Goal: Task Accomplishment & Management: Manage account settings

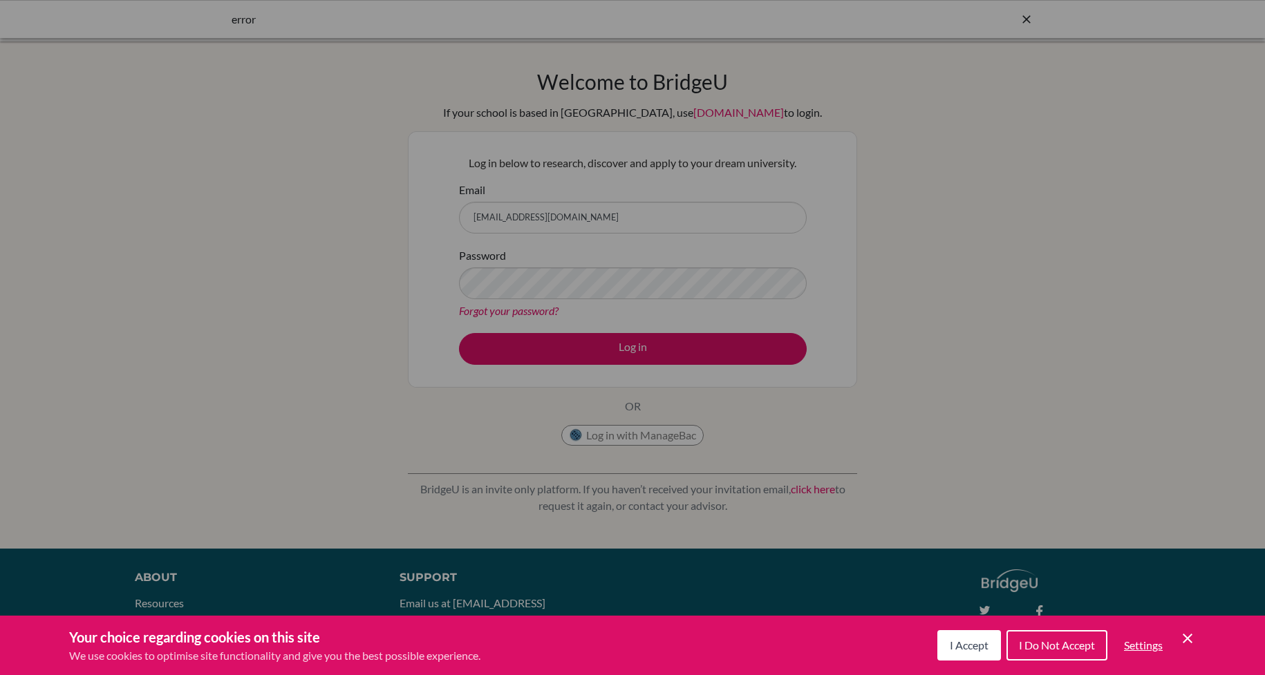
click at [585, 341] on div "Cookie Preferences" at bounding box center [632, 337] width 1265 height 675
drag, startPoint x: 977, startPoint y: 650, endPoint x: 914, endPoint y: 580, distance: 94.9
click at [977, 650] on span "I Accept" at bounding box center [969, 645] width 39 height 13
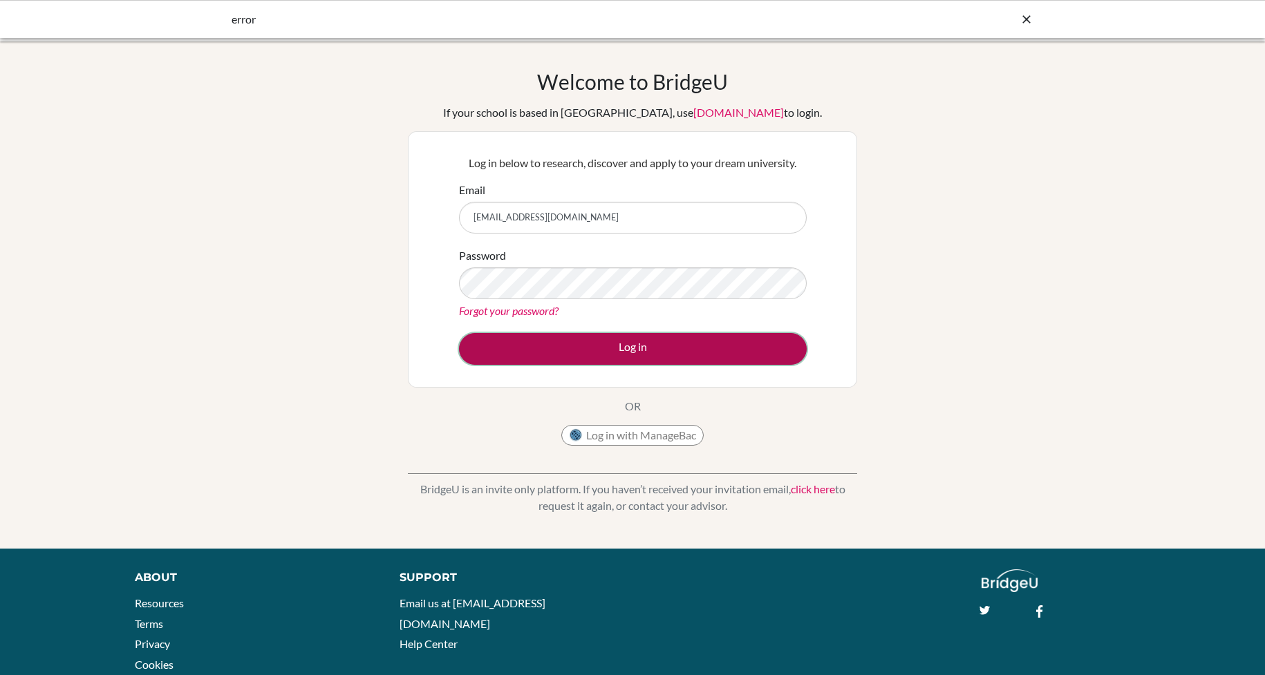
click at [623, 349] on button "Log in" at bounding box center [633, 349] width 348 height 32
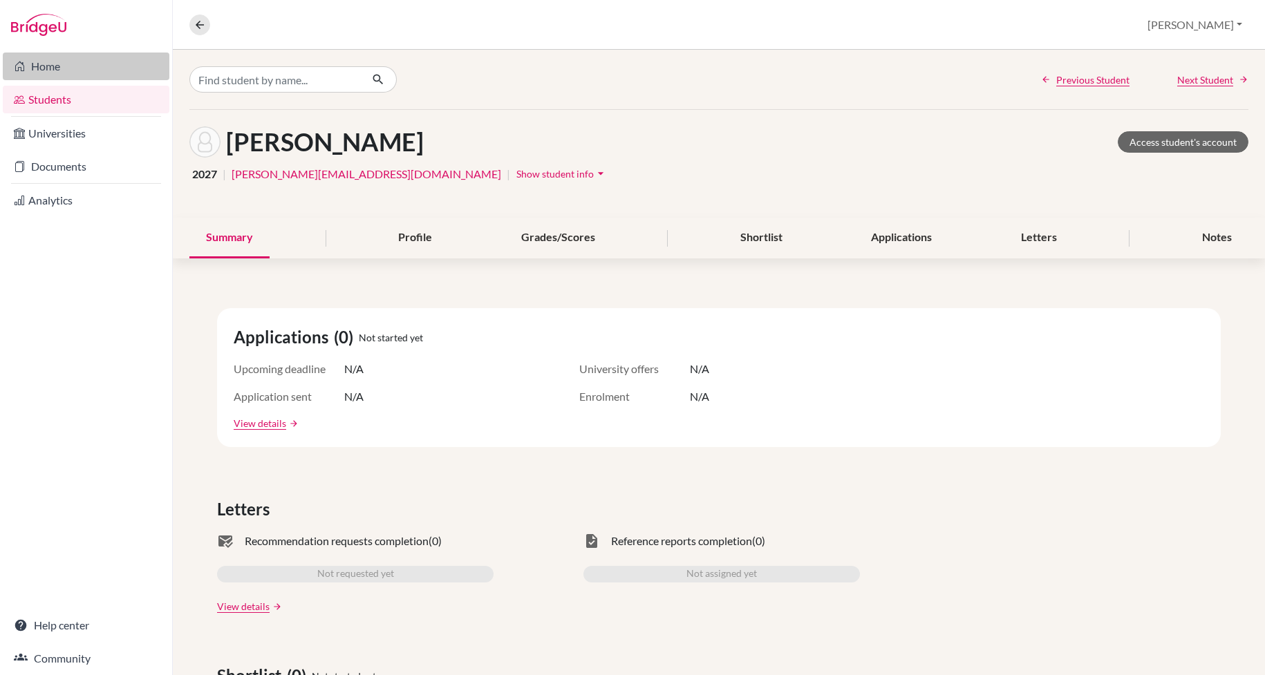
click at [41, 70] on link "Home" at bounding box center [86, 67] width 167 height 28
click at [88, 161] on link "Documents" at bounding box center [86, 167] width 167 height 28
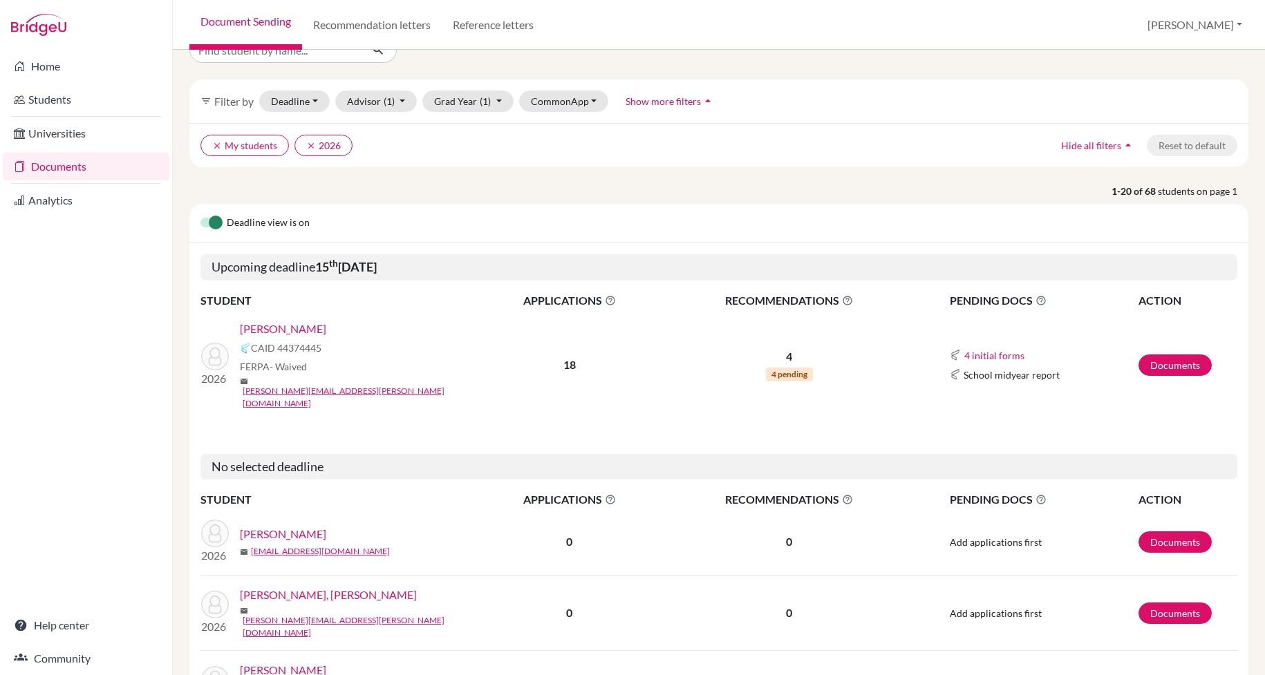
scroll to position [33, 0]
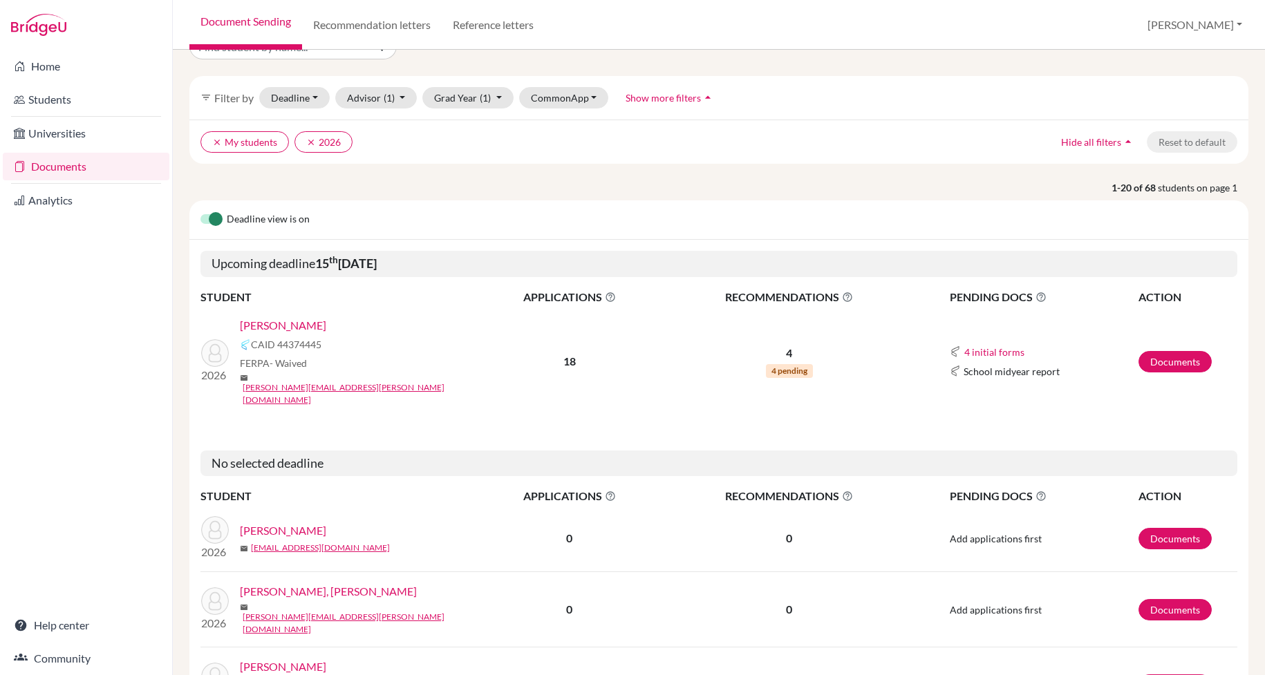
click at [313, 325] on link "[PERSON_NAME]" at bounding box center [283, 325] width 86 height 17
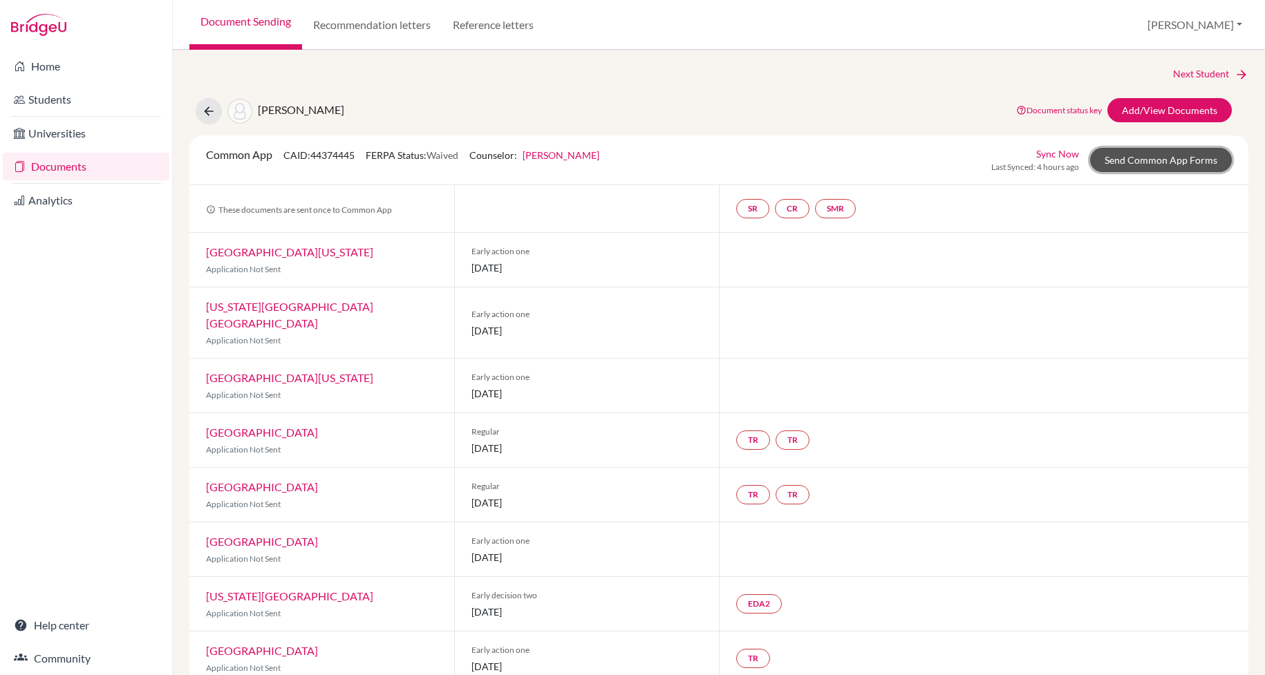
click at [1148, 152] on link "Send Common App Forms" at bounding box center [1161, 160] width 142 height 24
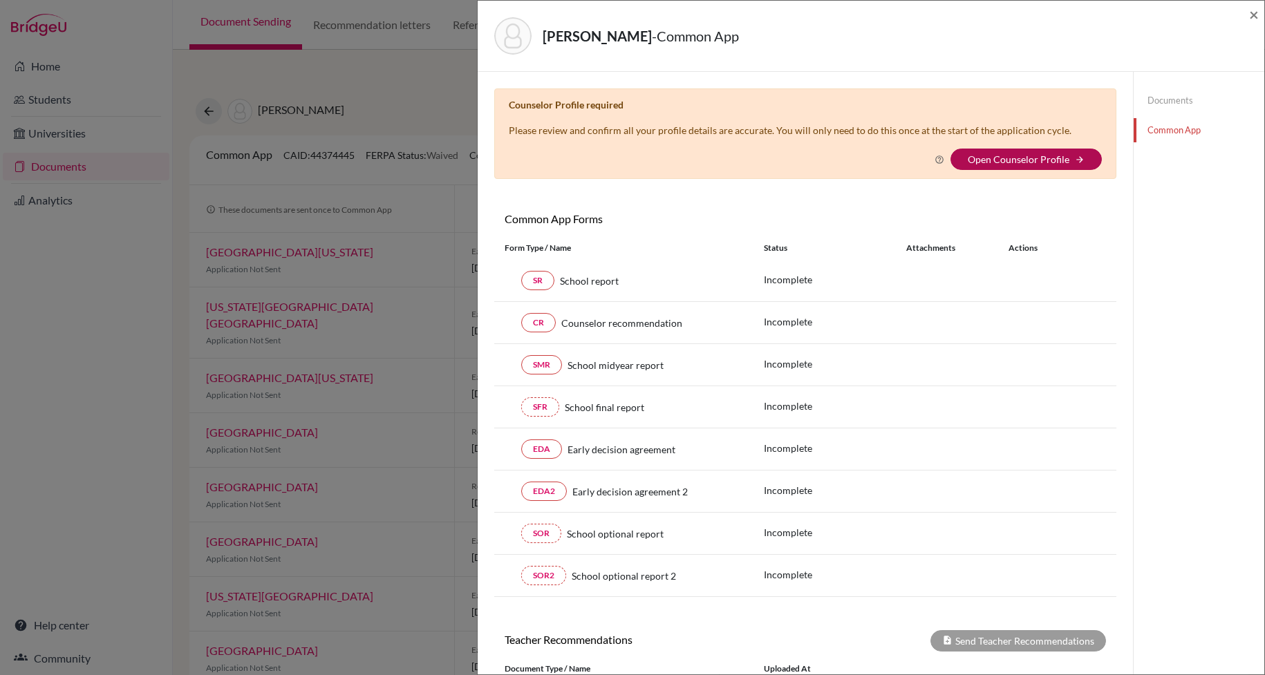
click at [1003, 163] on link "Open Counselor Profile" at bounding box center [1019, 159] width 102 height 12
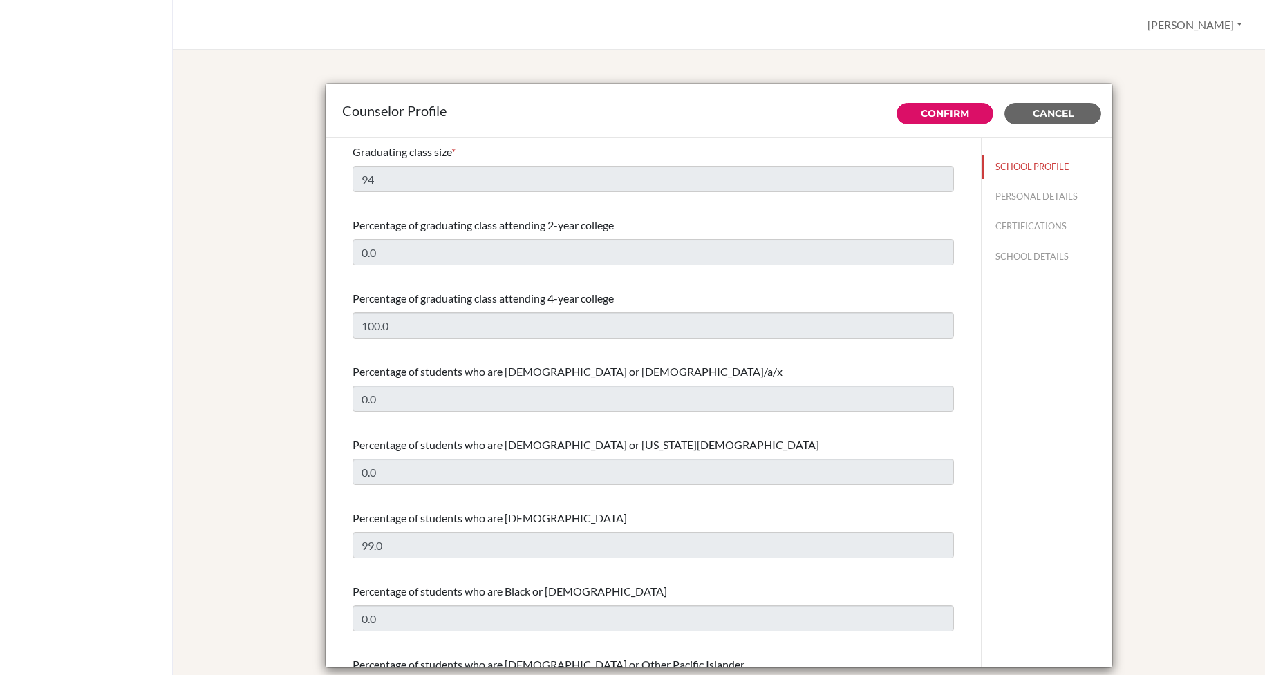
select select "1"
select select "263781"
click at [1046, 112] on span "Cancel" at bounding box center [1052, 113] width 41 height 12
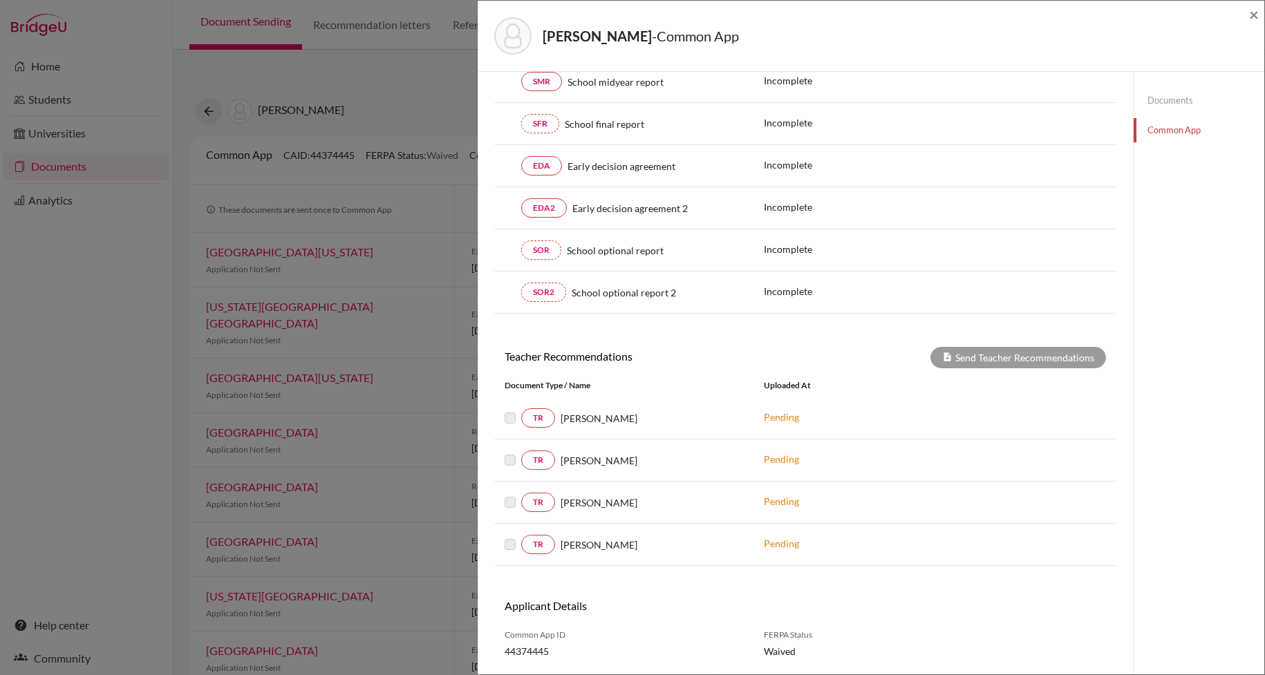
scroll to position [323, 0]
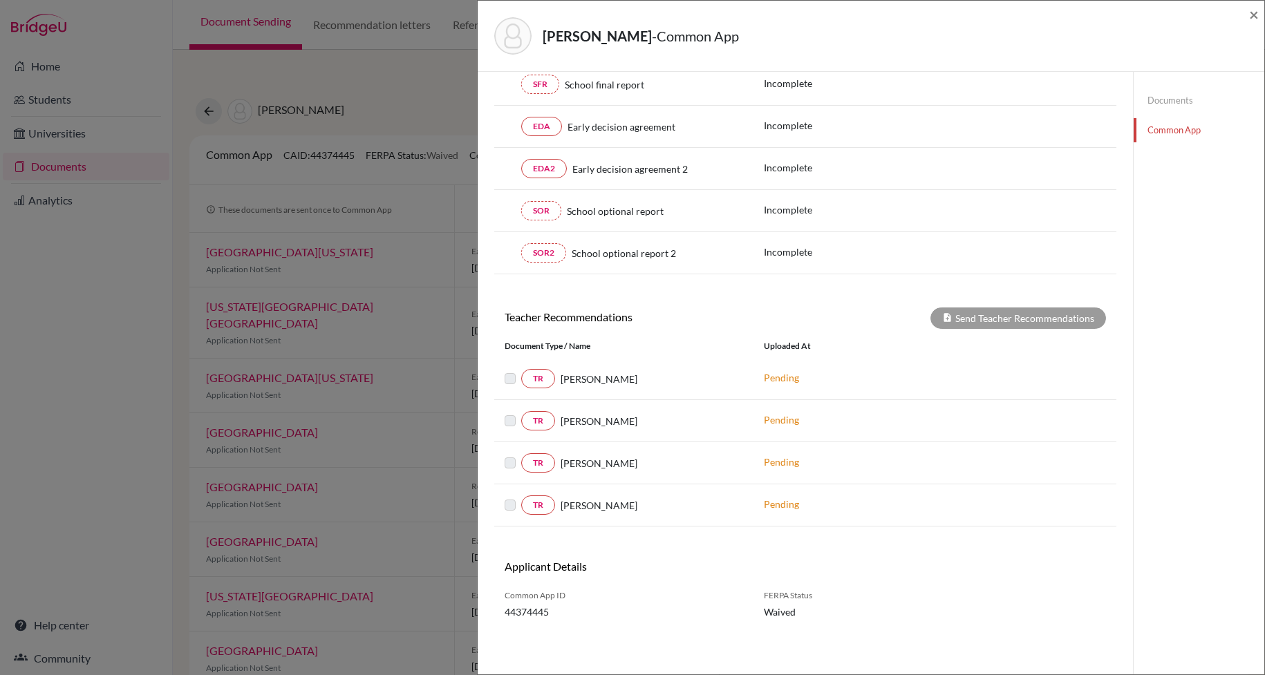
click at [521, 370] on label at bounding box center [521, 370] width 0 height 0
click at [952, 317] on icon at bounding box center [947, 317] width 10 height 10
click at [136, 325] on div "Harsono, Janice - Common App × × Counselor Profile required Please review and c…" at bounding box center [632, 337] width 1265 height 675
click at [91, 166] on div "Harsono, Janice - Common App × × Counselor Profile required Please review and c…" at bounding box center [632, 337] width 1265 height 675
click at [1257, 12] on span "×" at bounding box center [1254, 14] width 10 height 20
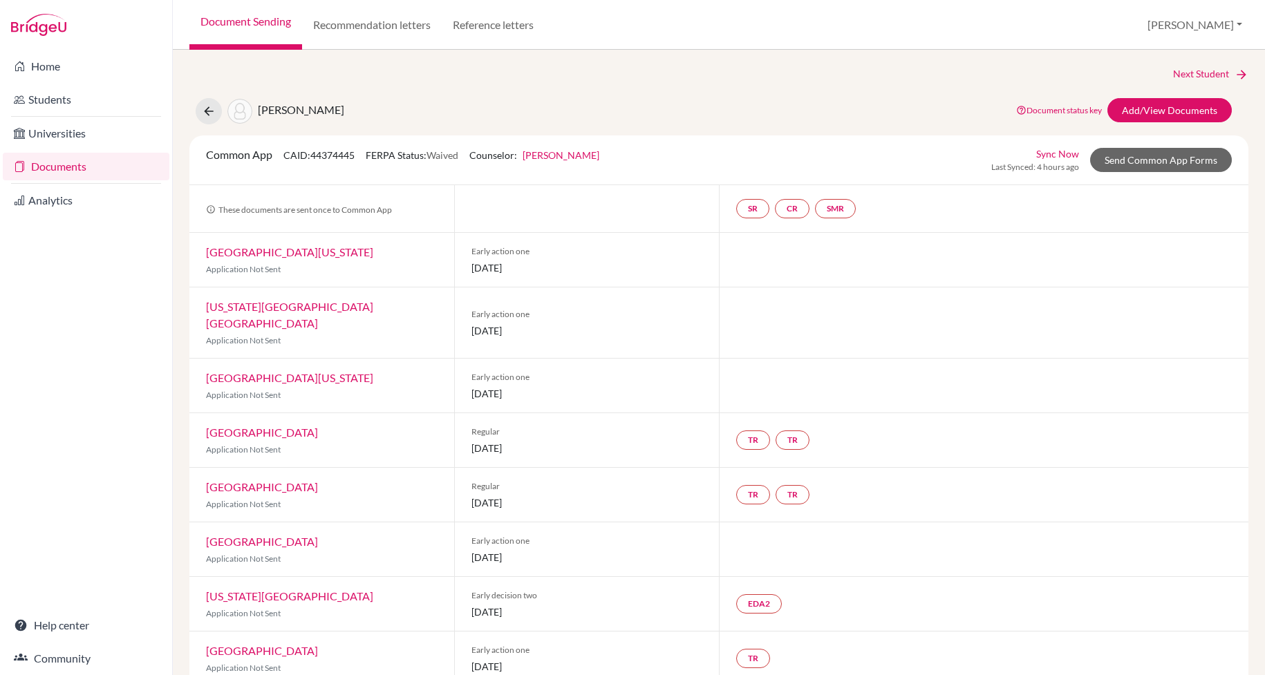
click at [39, 147] on li "Universities" at bounding box center [86, 133] width 172 height 33
click at [45, 155] on link "Documents" at bounding box center [86, 167] width 167 height 28
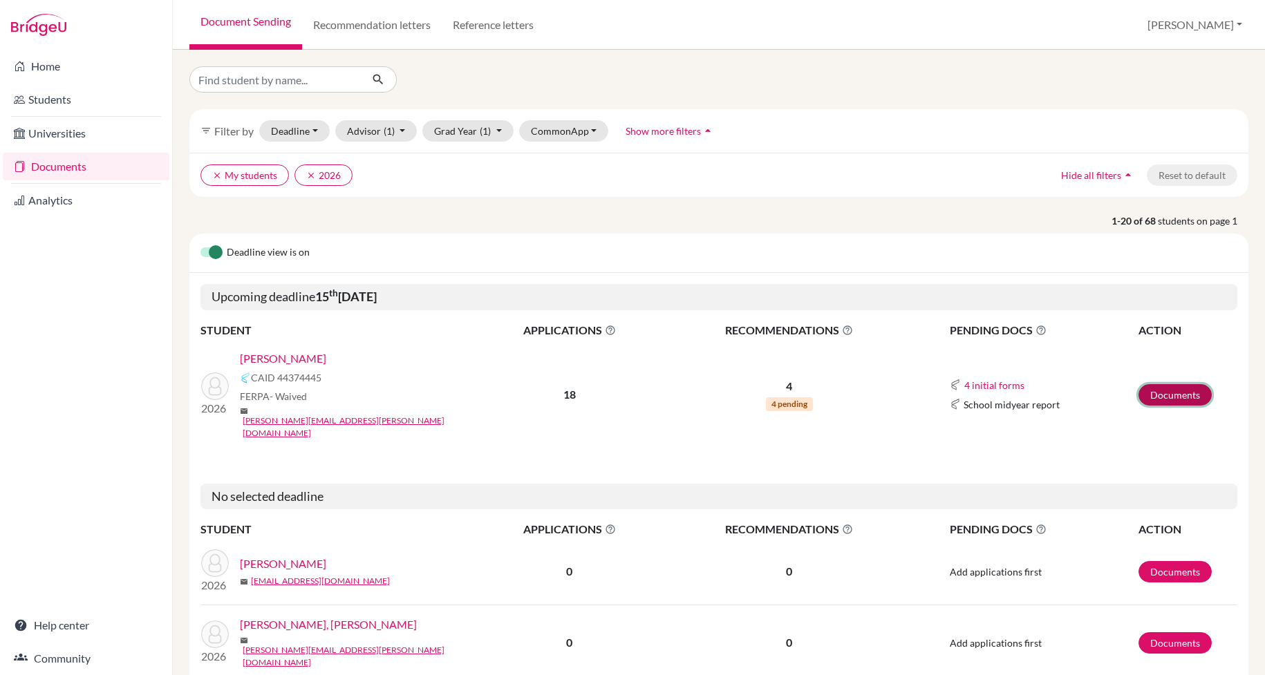
click at [1160, 387] on link "Documents" at bounding box center [1174, 394] width 73 height 21
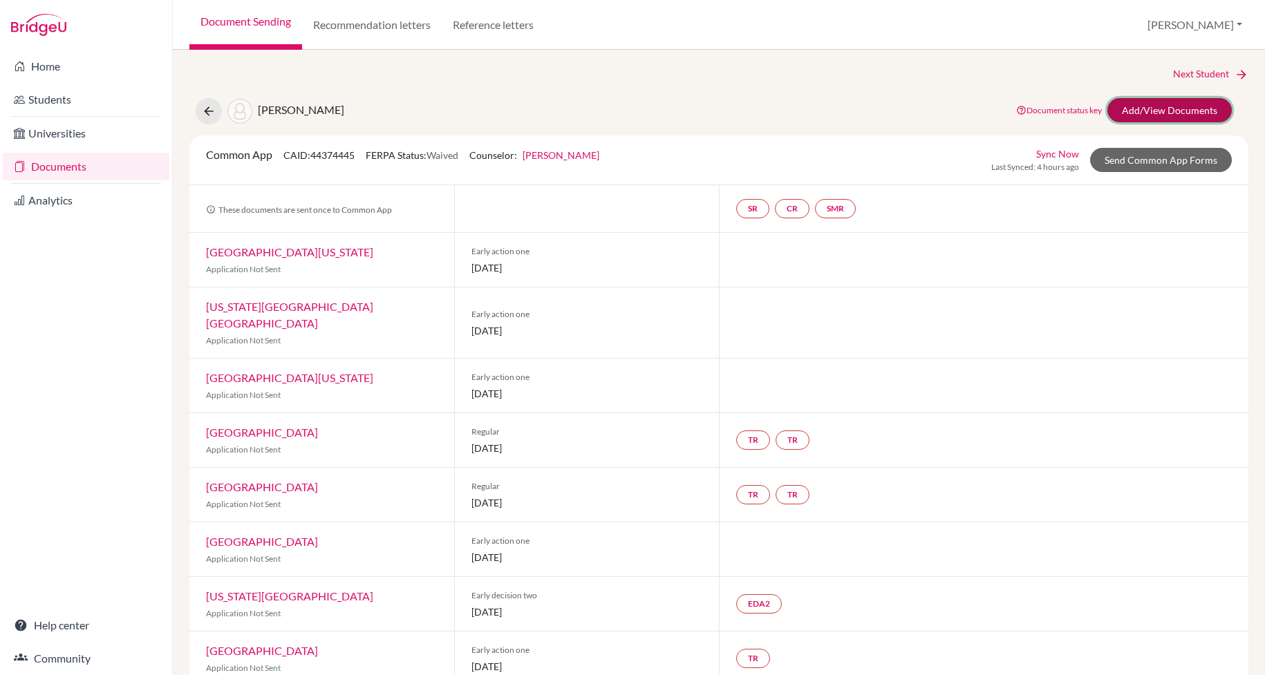
click at [1153, 113] on link "Add/View Documents" at bounding box center [1169, 110] width 124 height 24
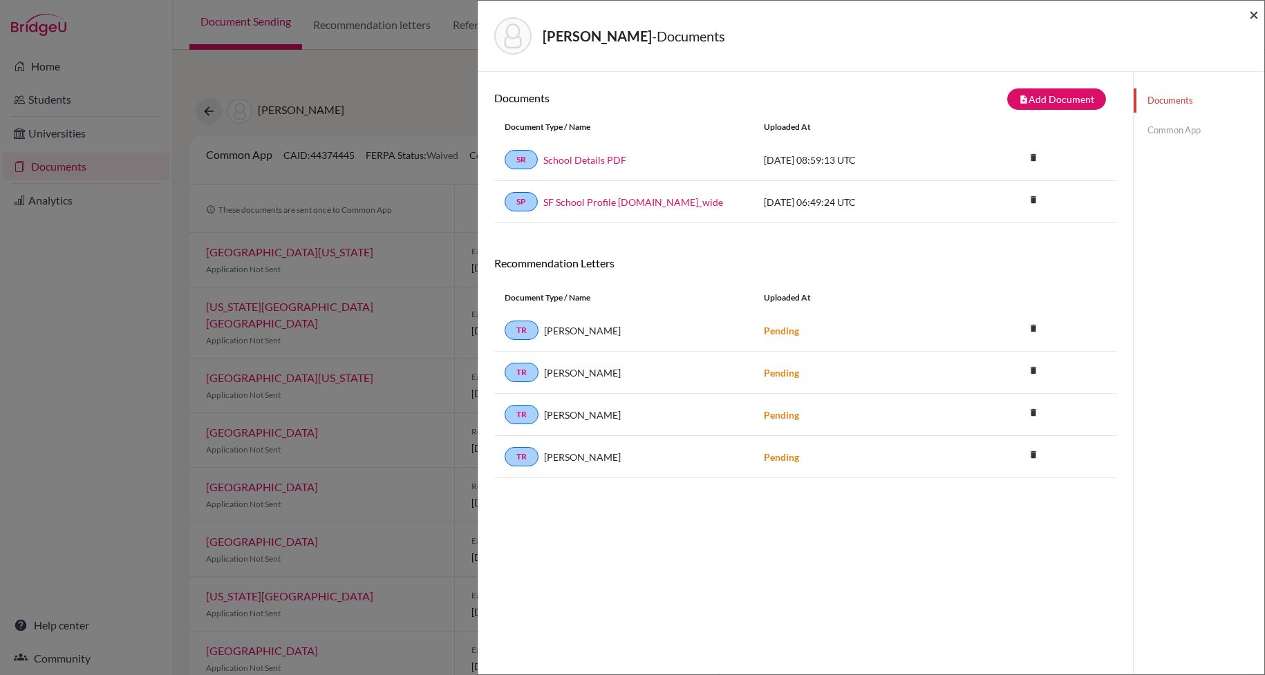
click at [1252, 9] on span "×" at bounding box center [1254, 14] width 10 height 20
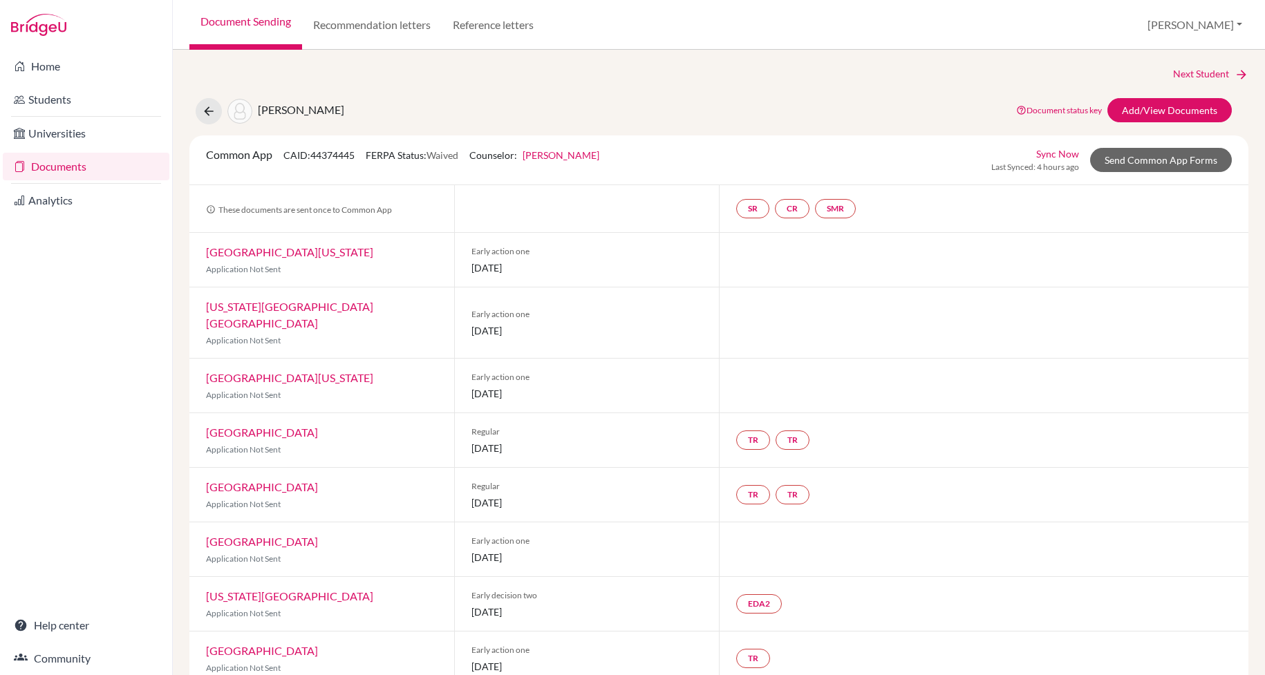
click at [75, 165] on link "Documents" at bounding box center [86, 167] width 167 height 28
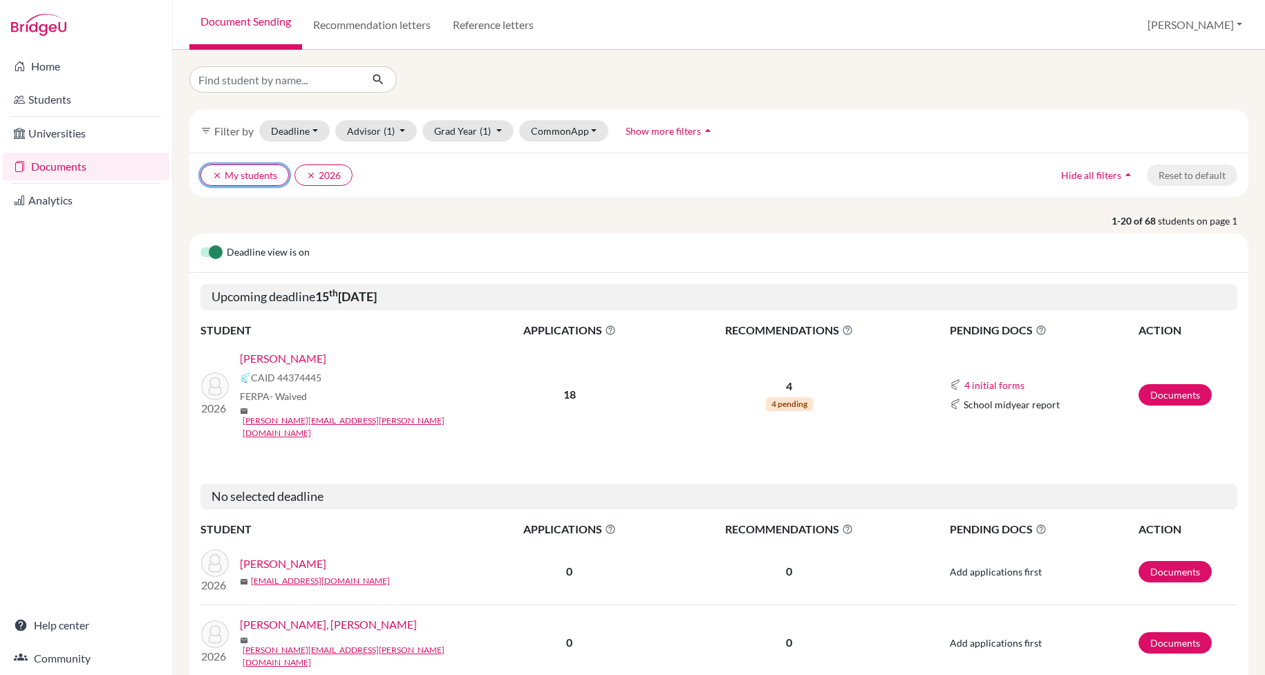
click at [216, 172] on icon "clear" at bounding box center [217, 176] width 10 height 10
click at [209, 177] on button "clear 2026" at bounding box center [229, 174] width 58 height 21
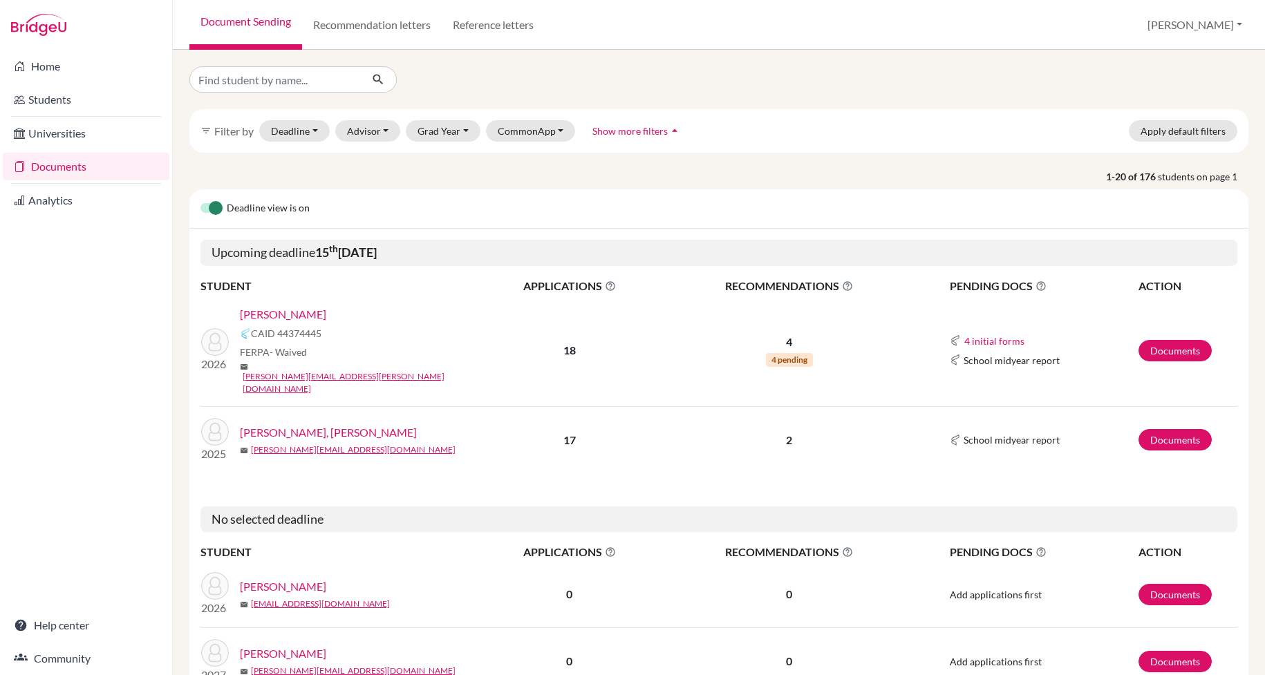
scroll to position [1, 0]
click at [1175, 339] on link "Documents" at bounding box center [1174, 349] width 73 height 21
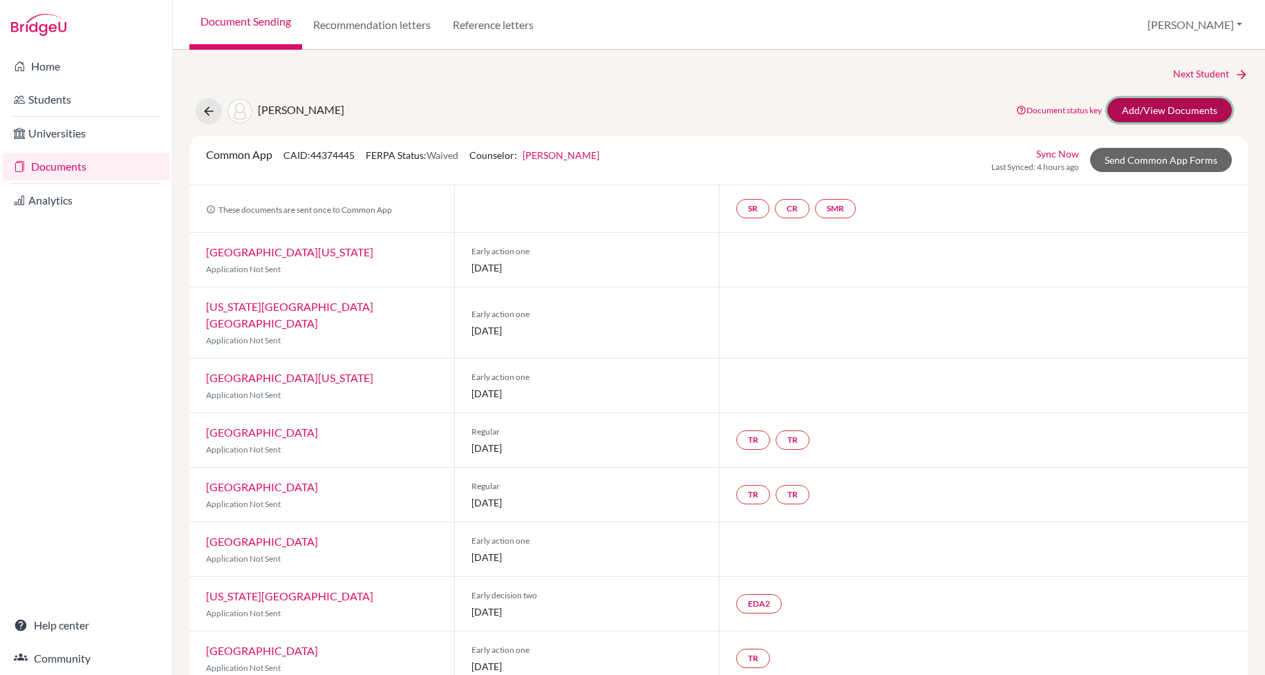
click at [1144, 114] on link "Add/View Documents" at bounding box center [1169, 110] width 124 height 24
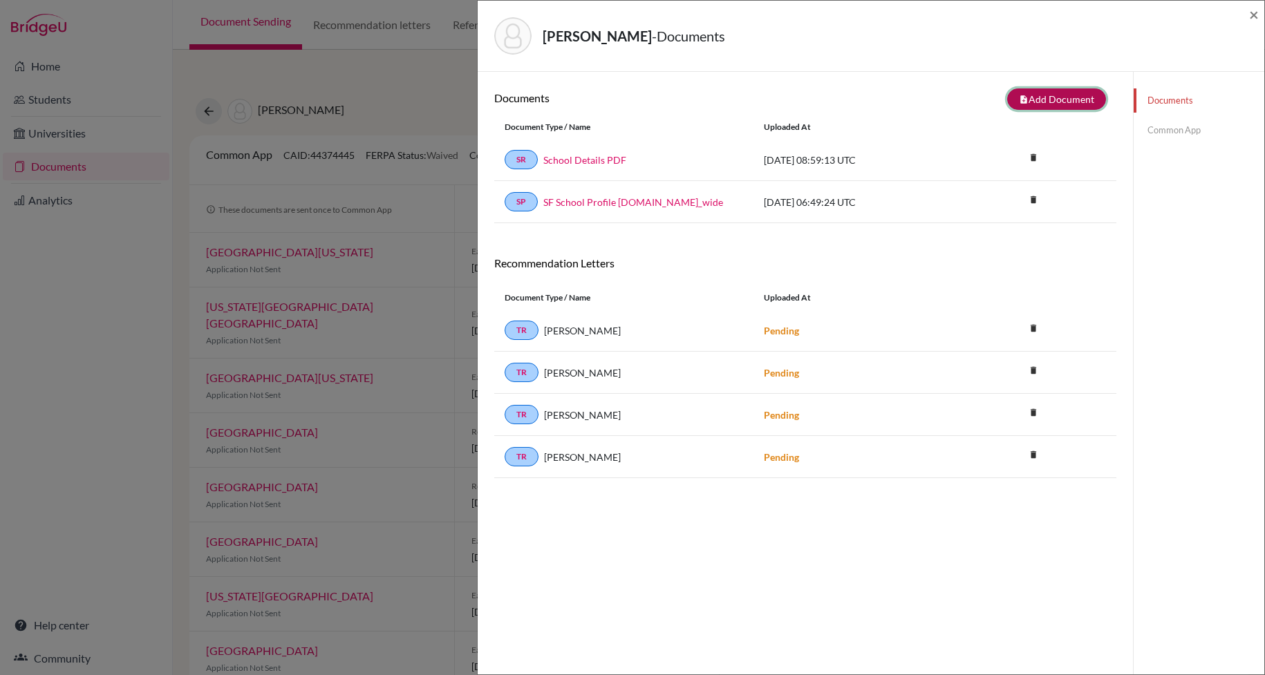
click at [1036, 101] on button "note_add Add Document" at bounding box center [1056, 98] width 99 height 21
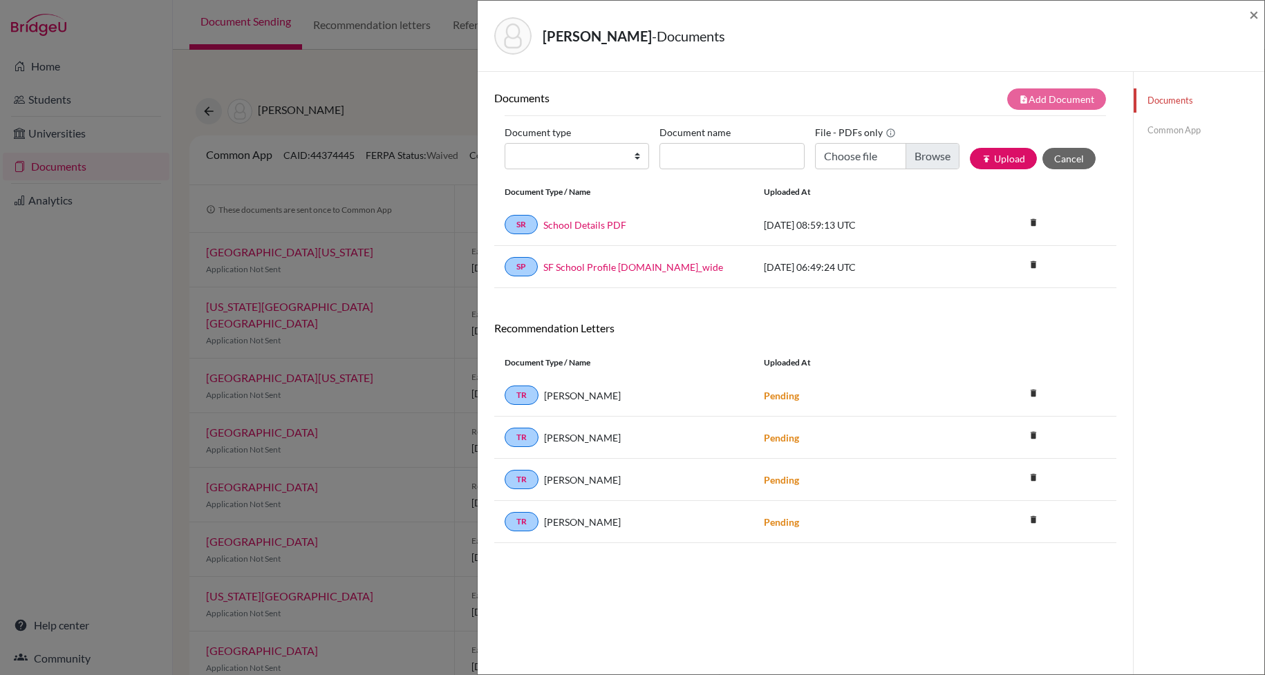
click at [1184, 136] on link "Common App" at bounding box center [1198, 130] width 131 height 24
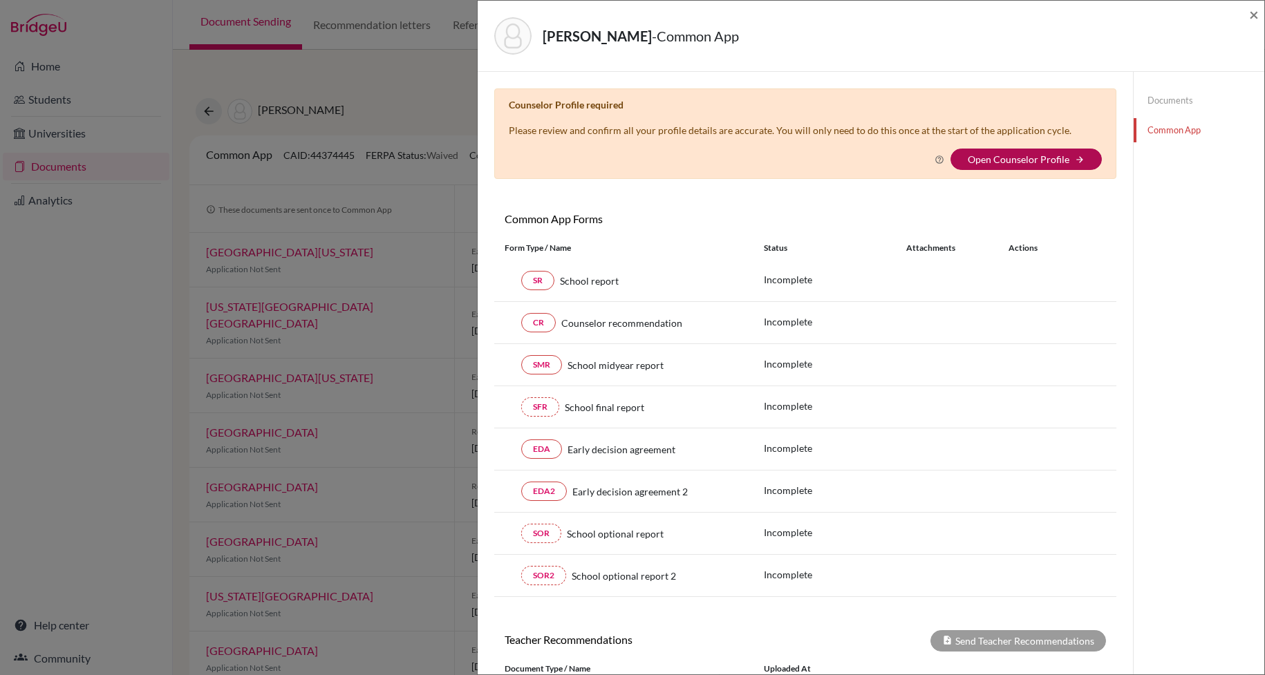
click at [985, 162] on link "Open Counselor Profile" at bounding box center [1019, 159] width 102 height 12
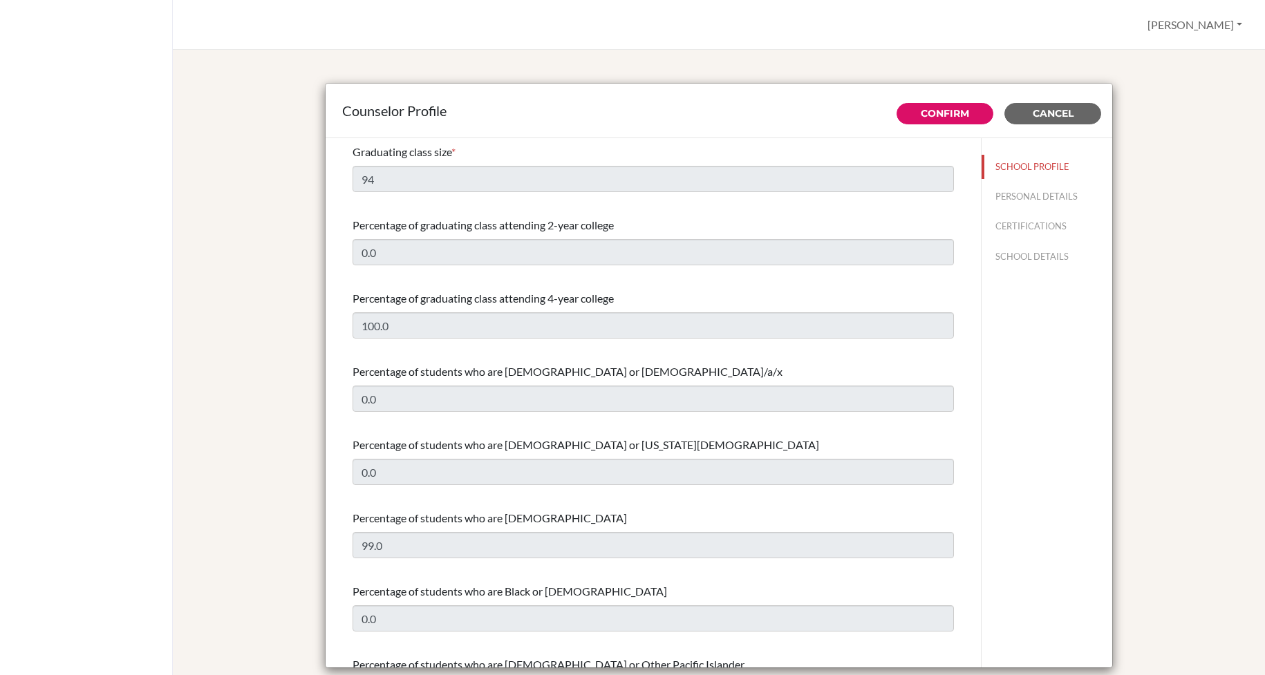
select select "1"
select select "263781"
click at [1070, 114] on span "Cancel" at bounding box center [1052, 113] width 41 height 12
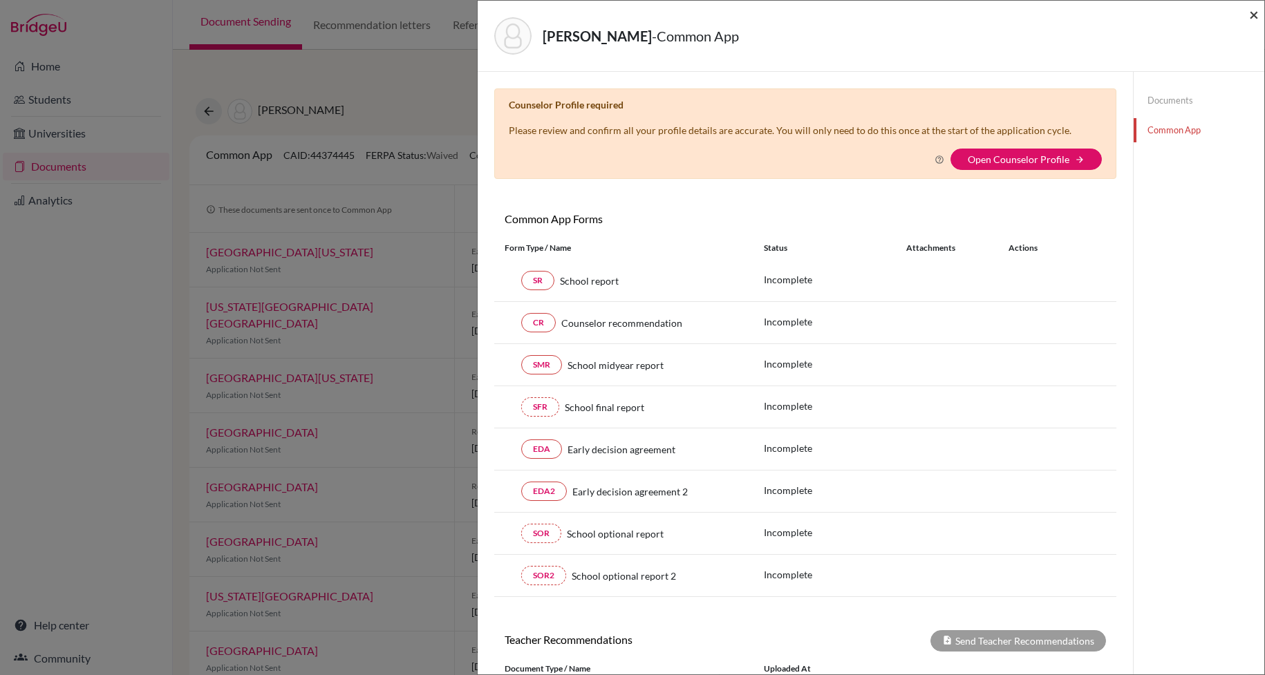
click at [1249, 14] on span "×" at bounding box center [1254, 14] width 10 height 20
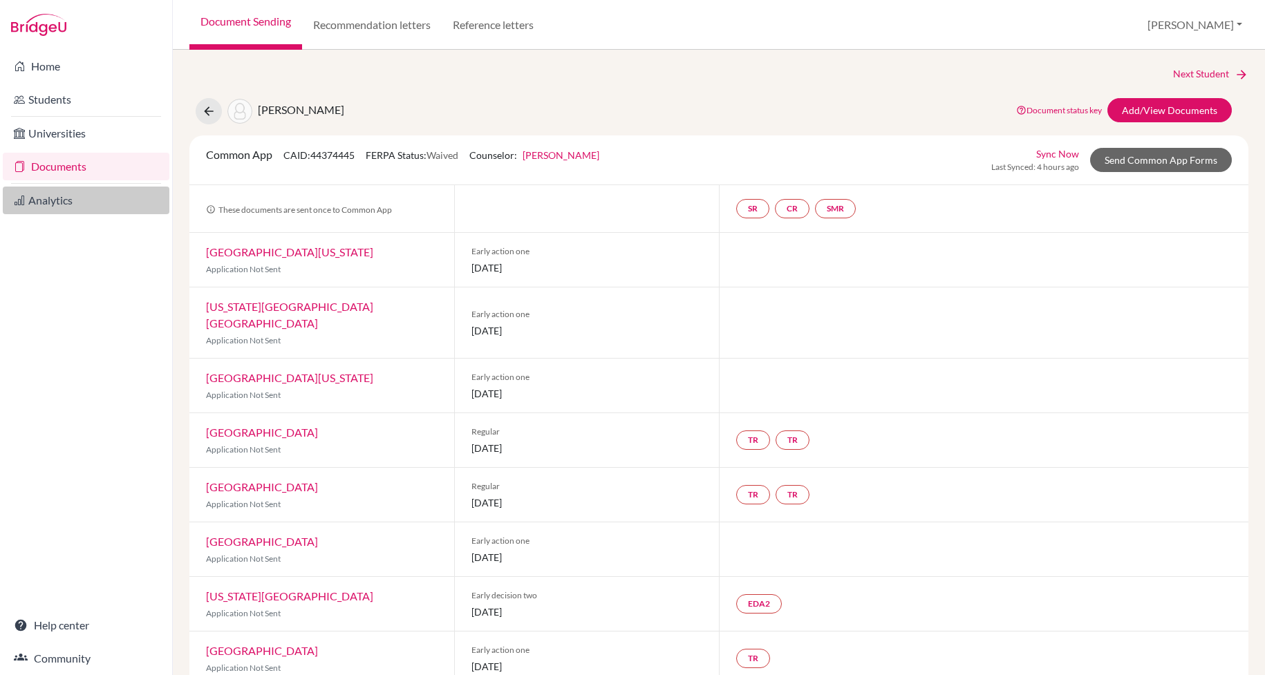
click at [84, 194] on link "Analytics" at bounding box center [86, 201] width 167 height 28
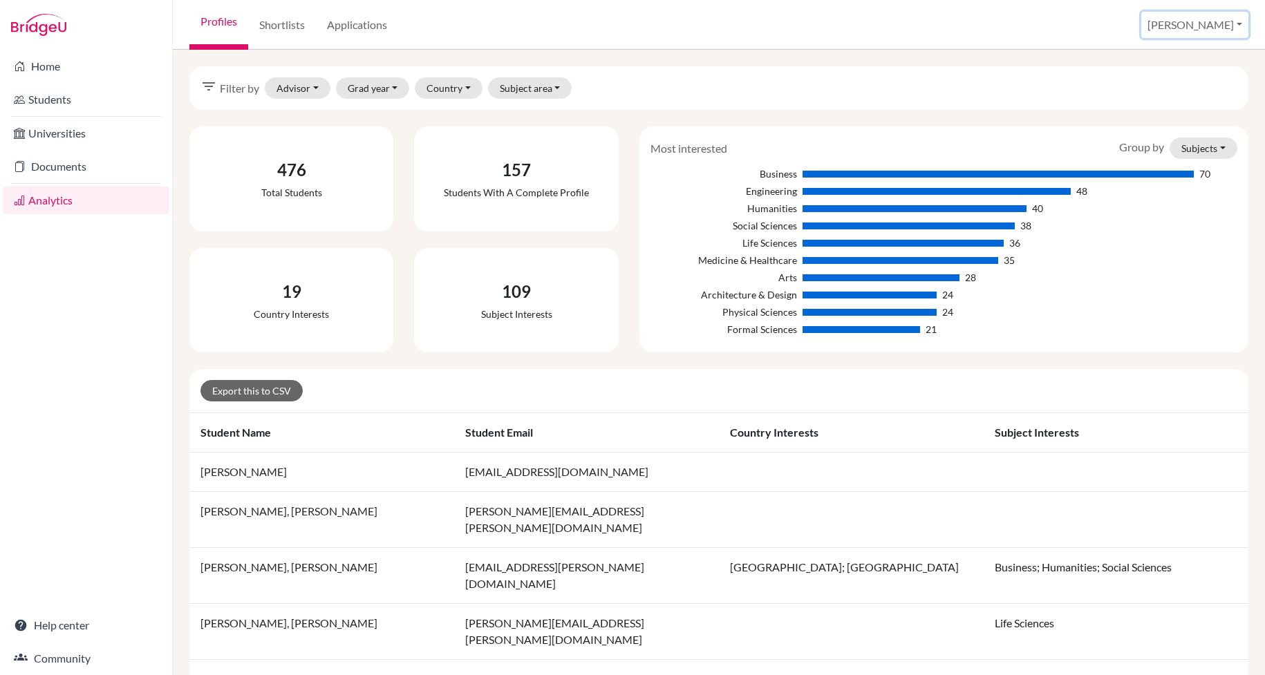
click at [1229, 15] on button "[PERSON_NAME]" at bounding box center [1194, 25] width 107 height 26
click at [1169, 84] on link "School Settings" at bounding box center [1131, 79] width 109 height 22
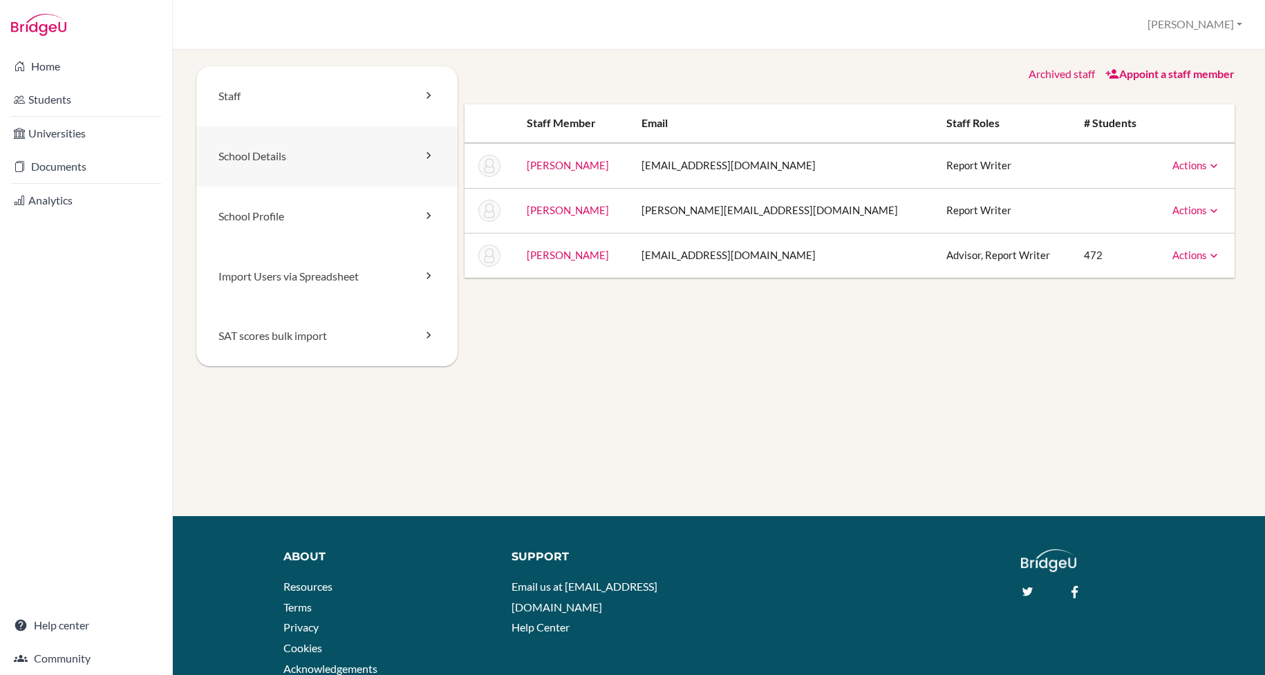
click at [303, 162] on link "School Details" at bounding box center [326, 156] width 261 height 60
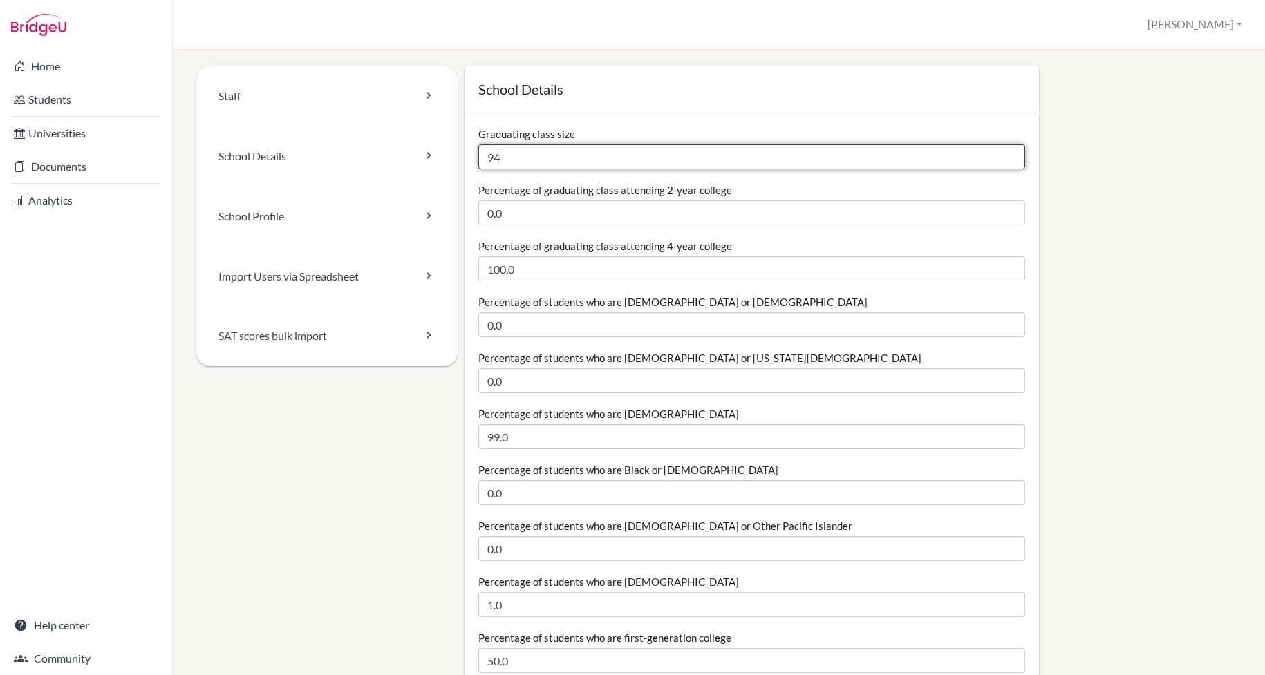
click at [511, 166] on input "94" at bounding box center [751, 156] width 547 height 25
type input "9"
type input "68"
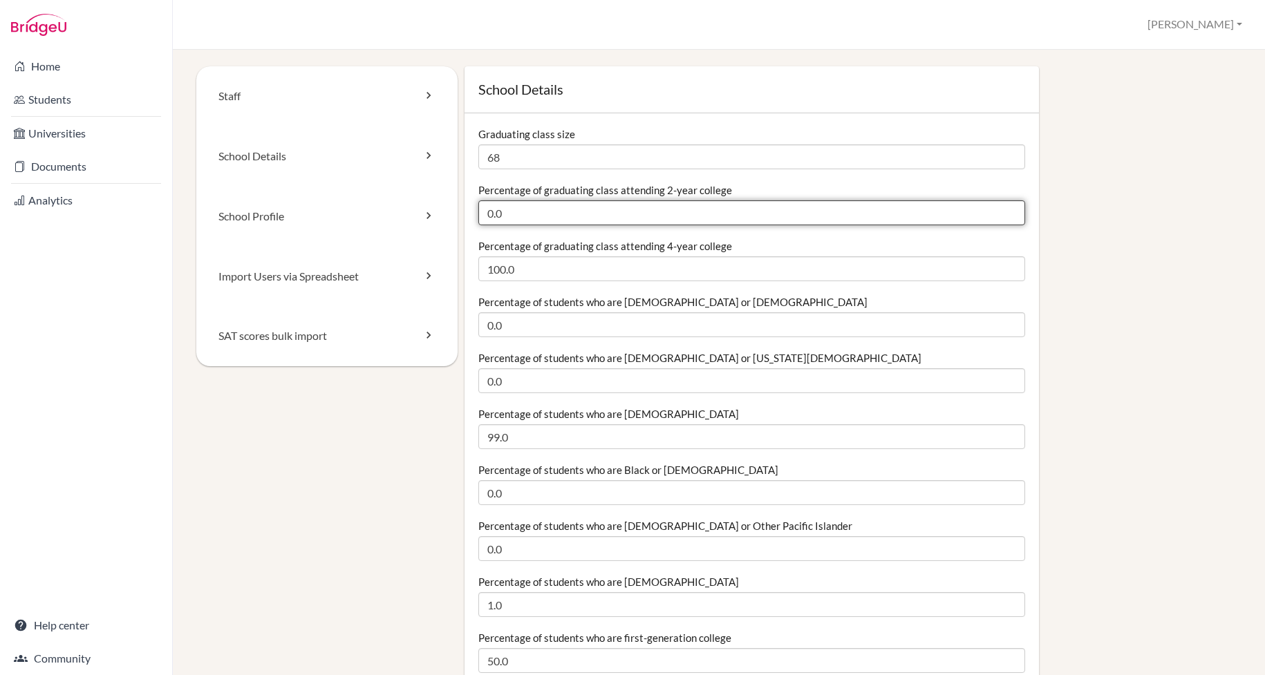
click at [529, 214] on input "0.0" at bounding box center [751, 212] width 547 height 25
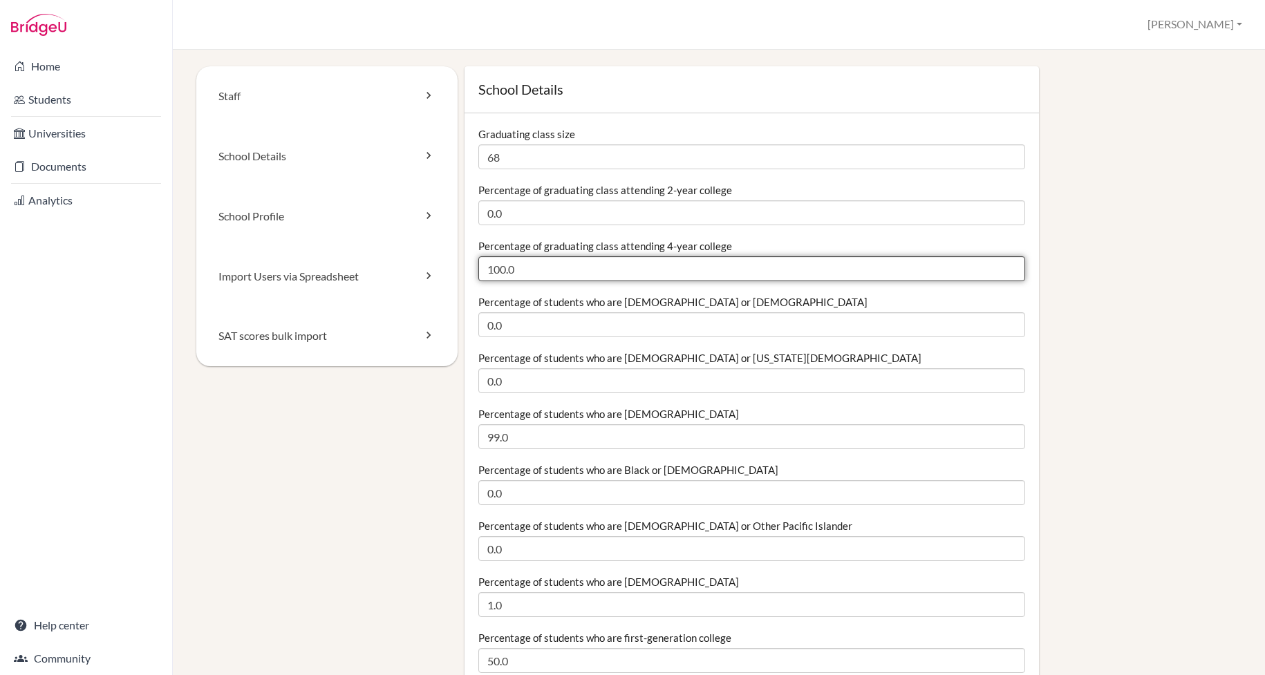
click at [557, 269] on input "100.0" at bounding box center [751, 268] width 547 height 25
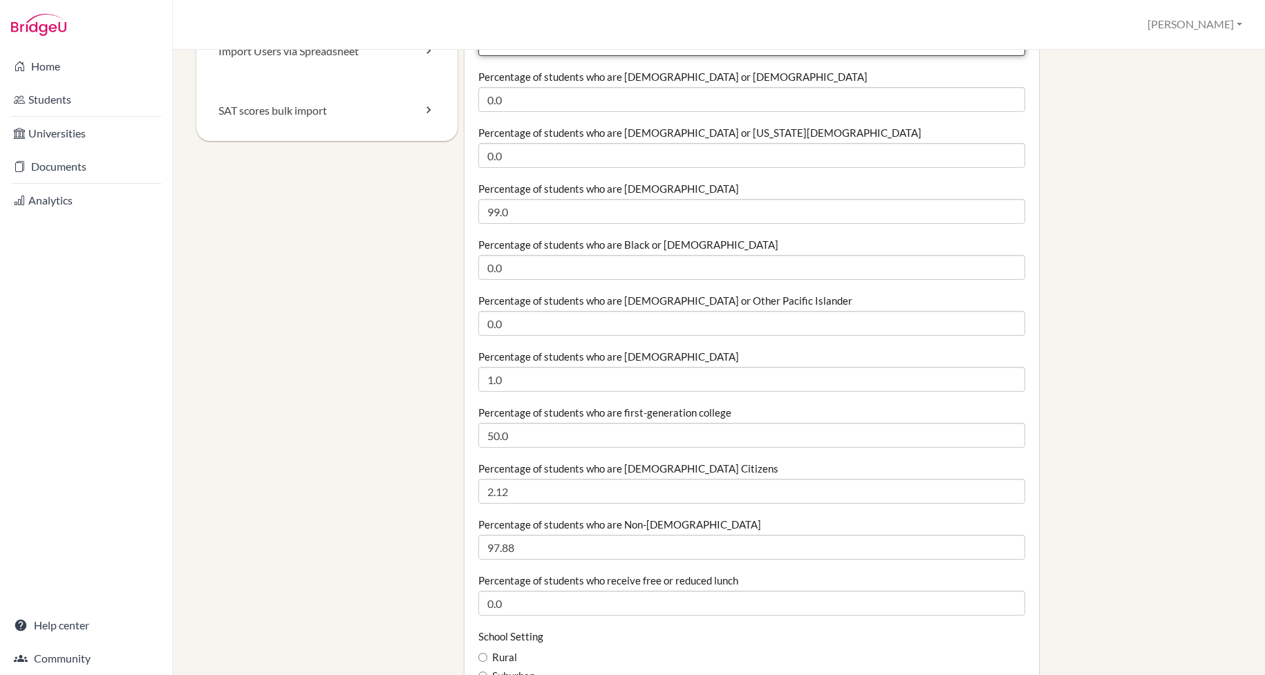
scroll to position [271, 0]
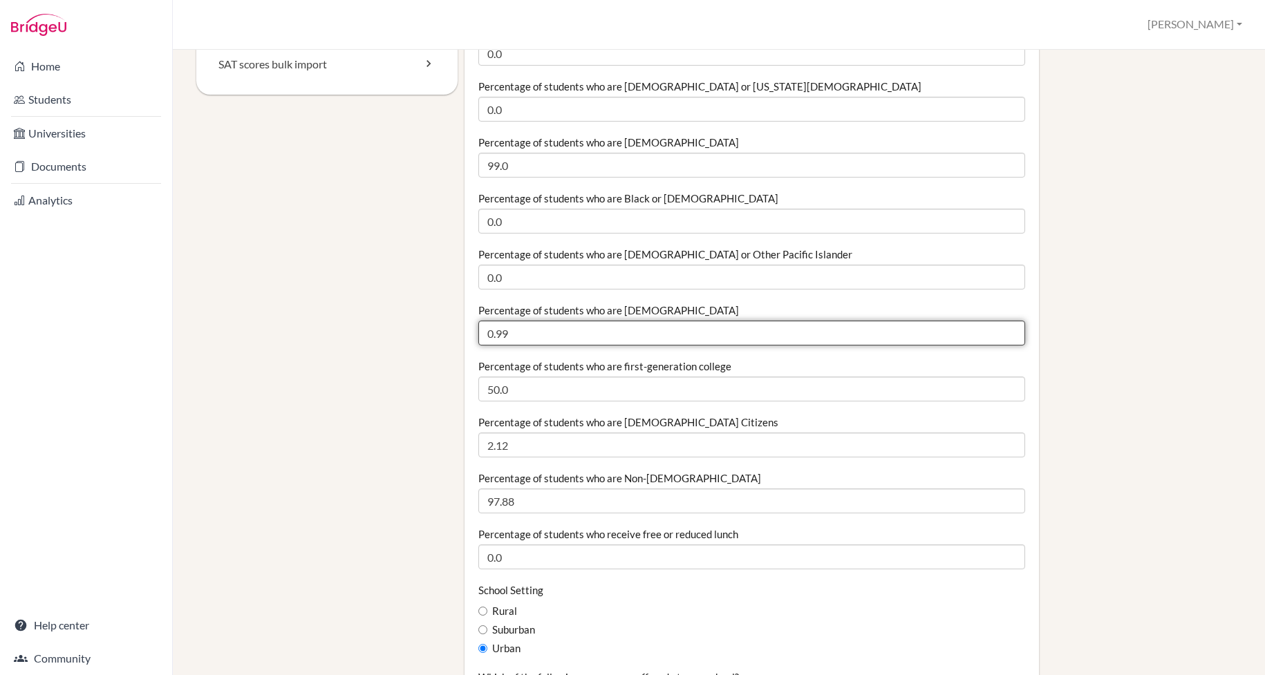
drag, startPoint x: 567, startPoint y: 329, endPoint x: 373, endPoint y: 326, distance: 194.2
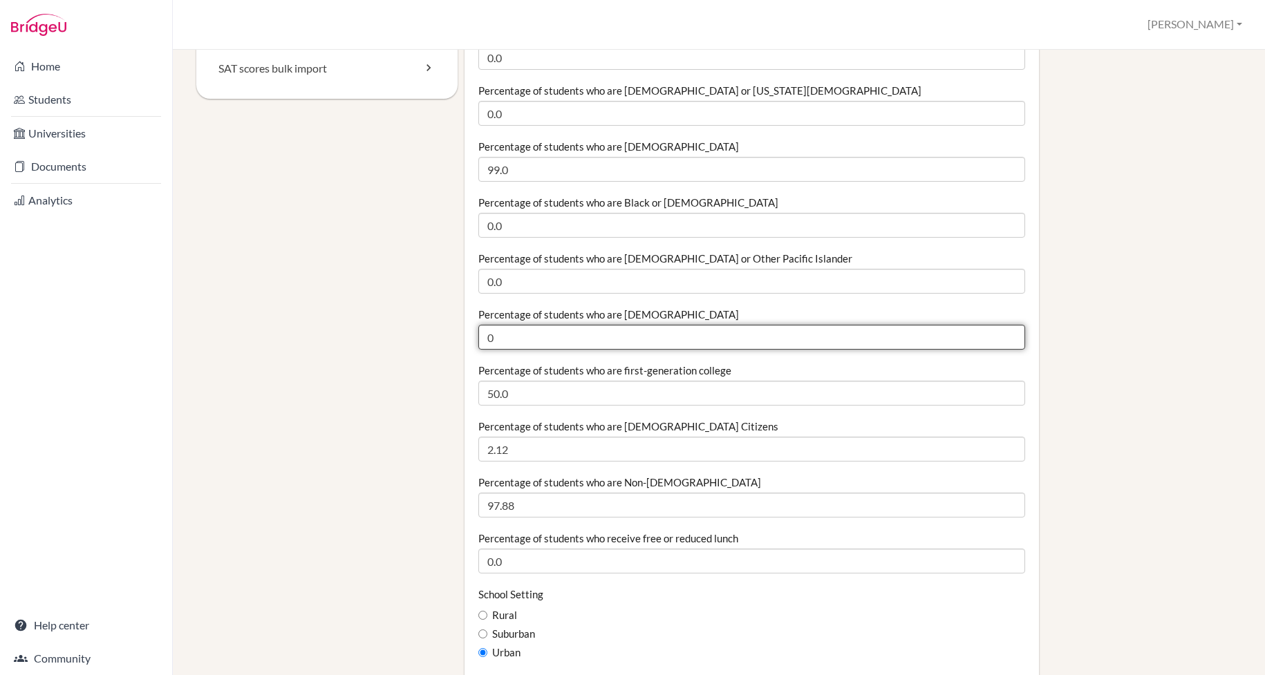
type input "0"
click at [540, 339] on input "0" at bounding box center [751, 337] width 547 height 25
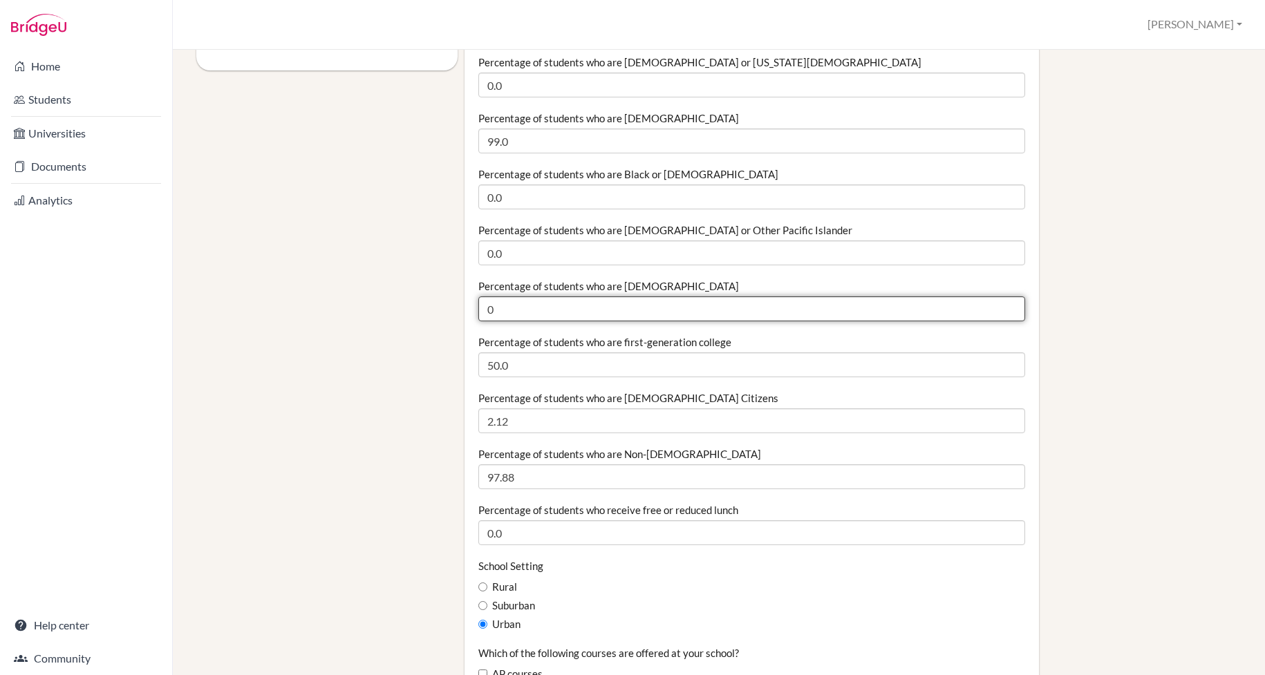
scroll to position [302, 0]
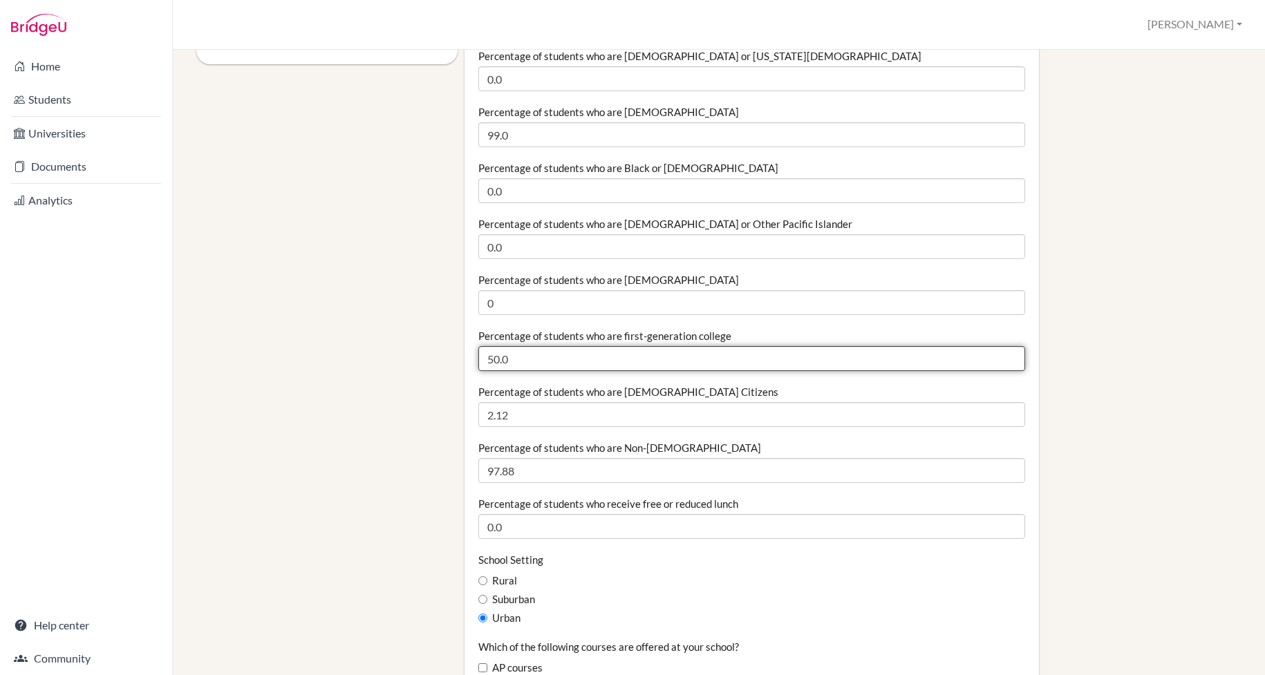
click at [551, 370] on input "50.0" at bounding box center [751, 358] width 547 height 25
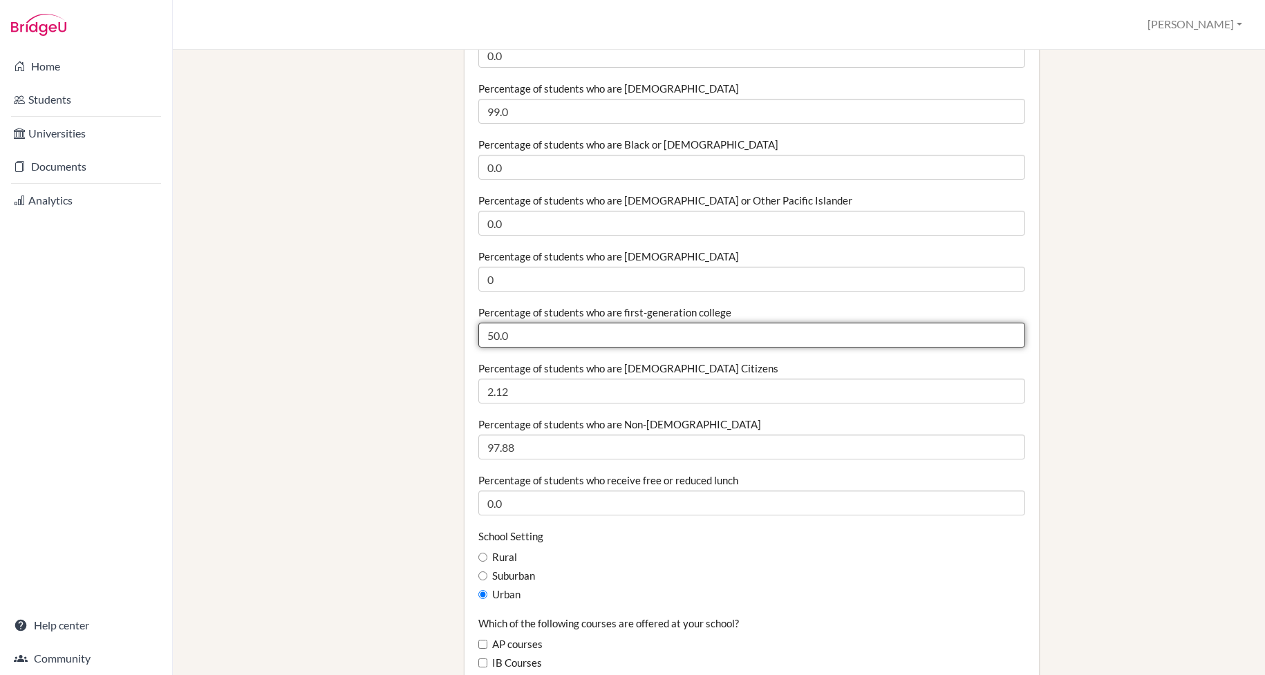
scroll to position [327, 0]
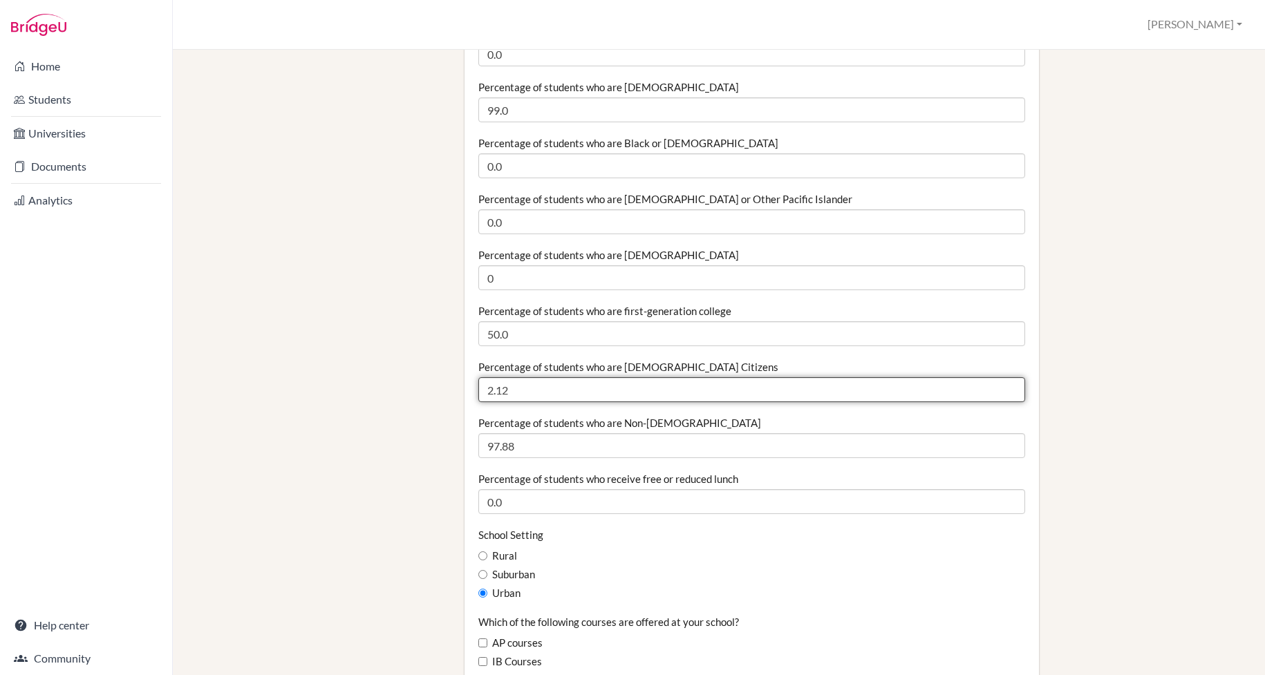
drag, startPoint x: 551, startPoint y: 397, endPoint x: 419, endPoint y: 395, distance: 132.0
type input "6"
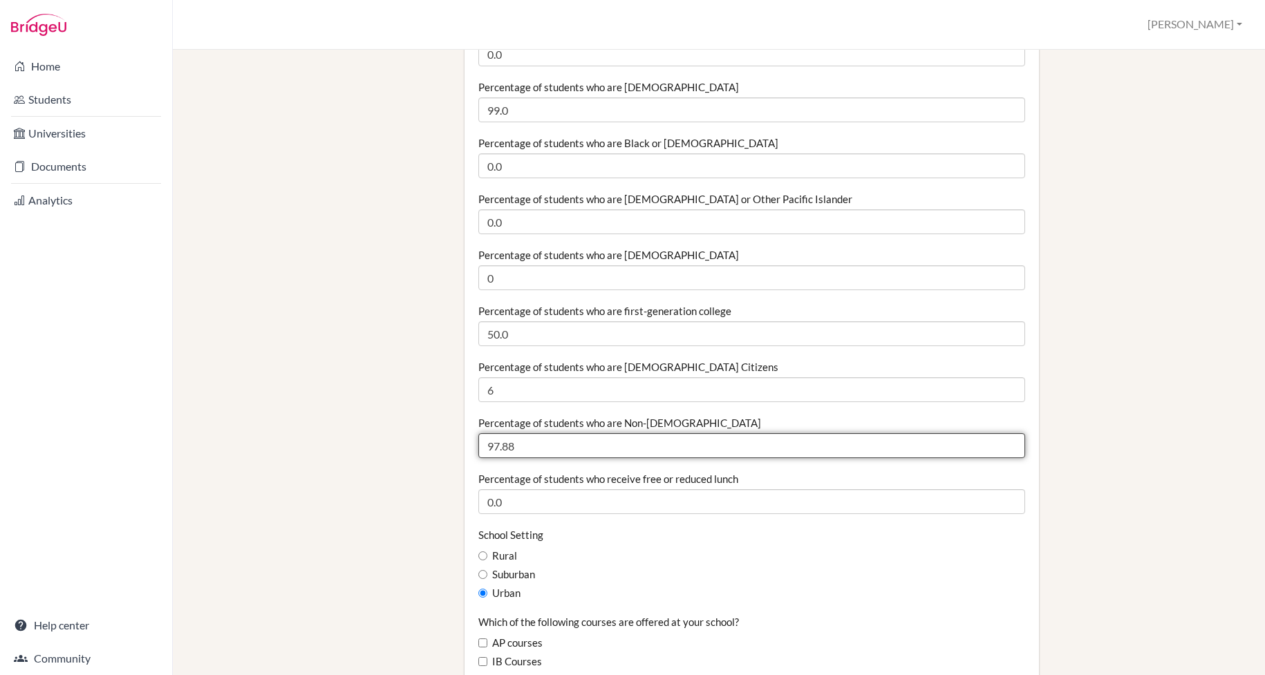
drag, startPoint x: 549, startPoint y: 450, endPoint x: 435, endPoint y: 446, distance: 114.1
type input "94"
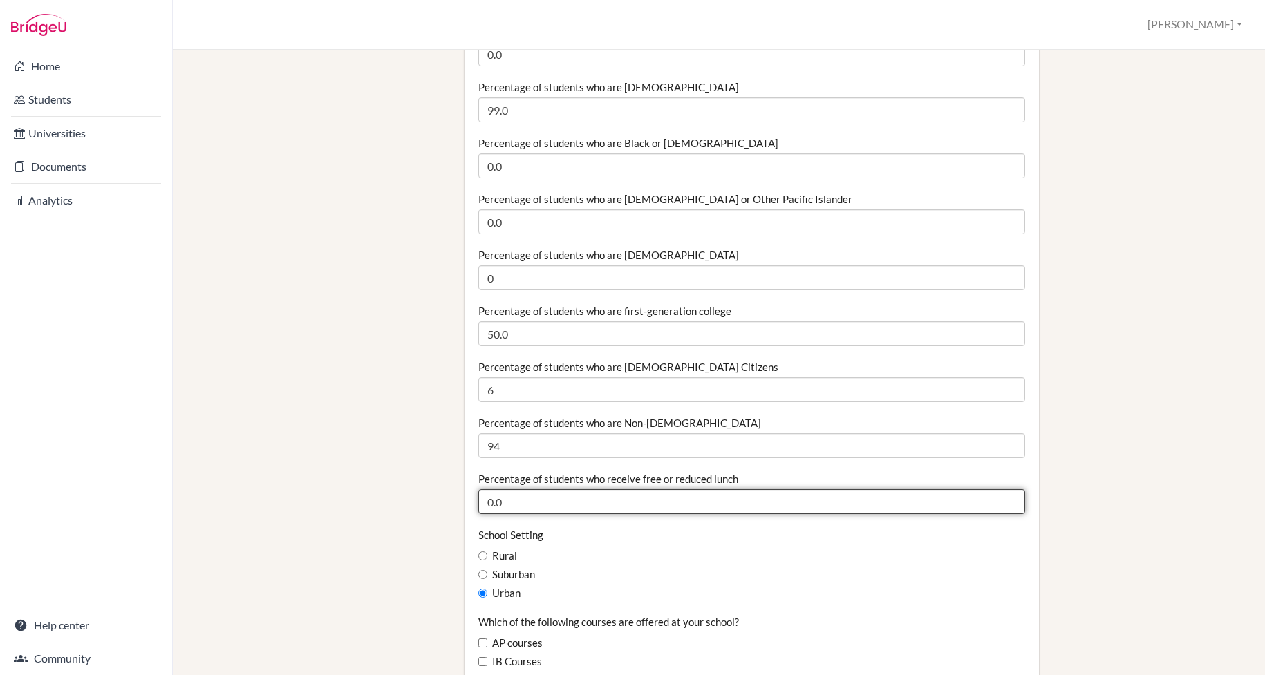
click at [546, 495] on input "0.0" at bounding box center [751, 501] width 547 height 25
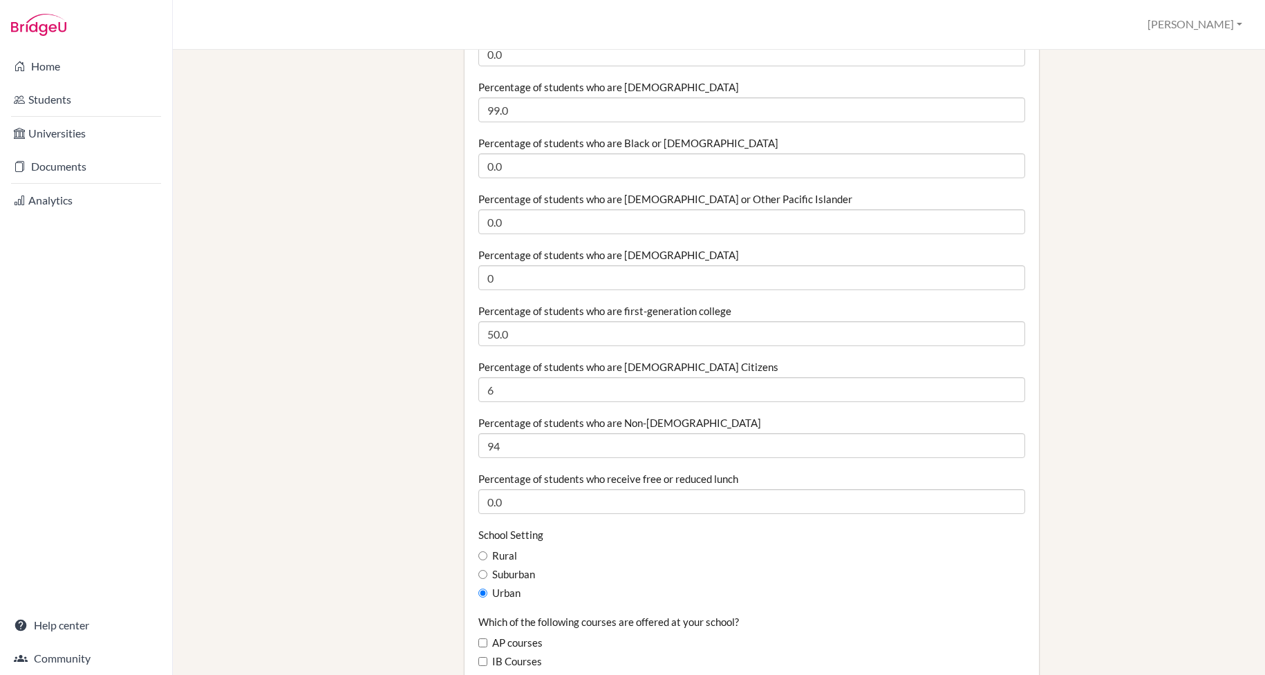
drag, startPoint x: 359, startPoint y: 476, endPoint x: 504, endPoint y: 478, distance: 145.8
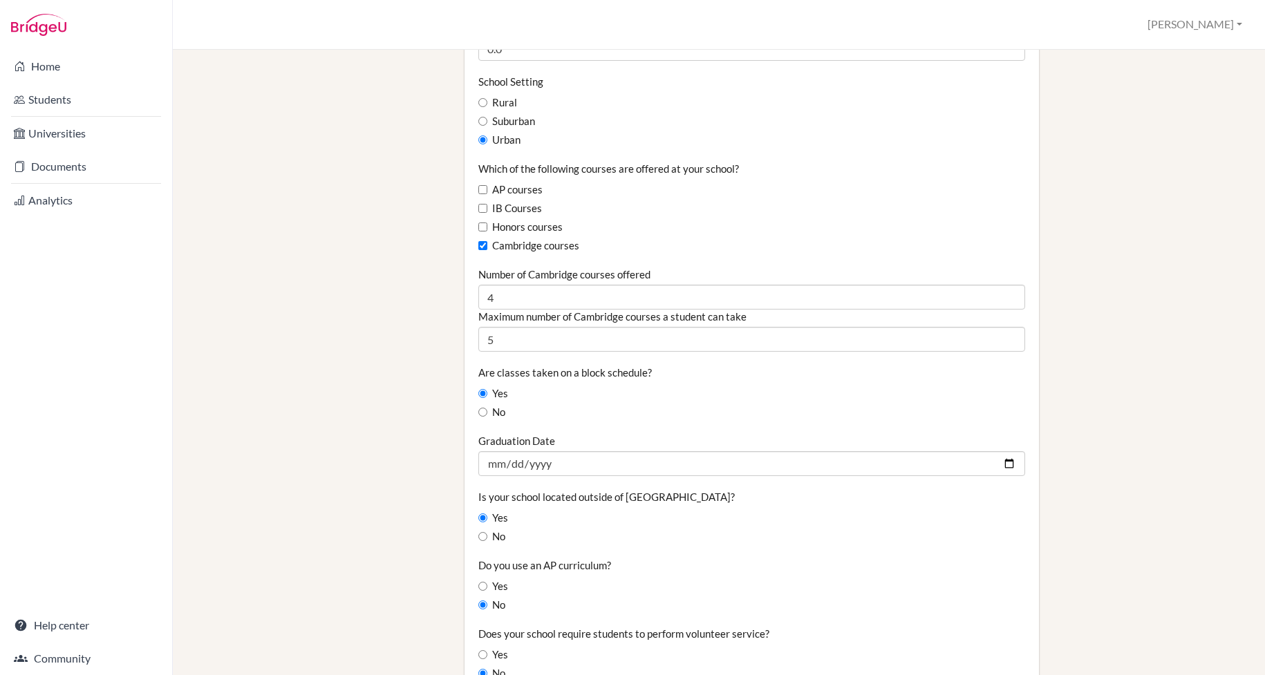
scroll to position [791, 0]
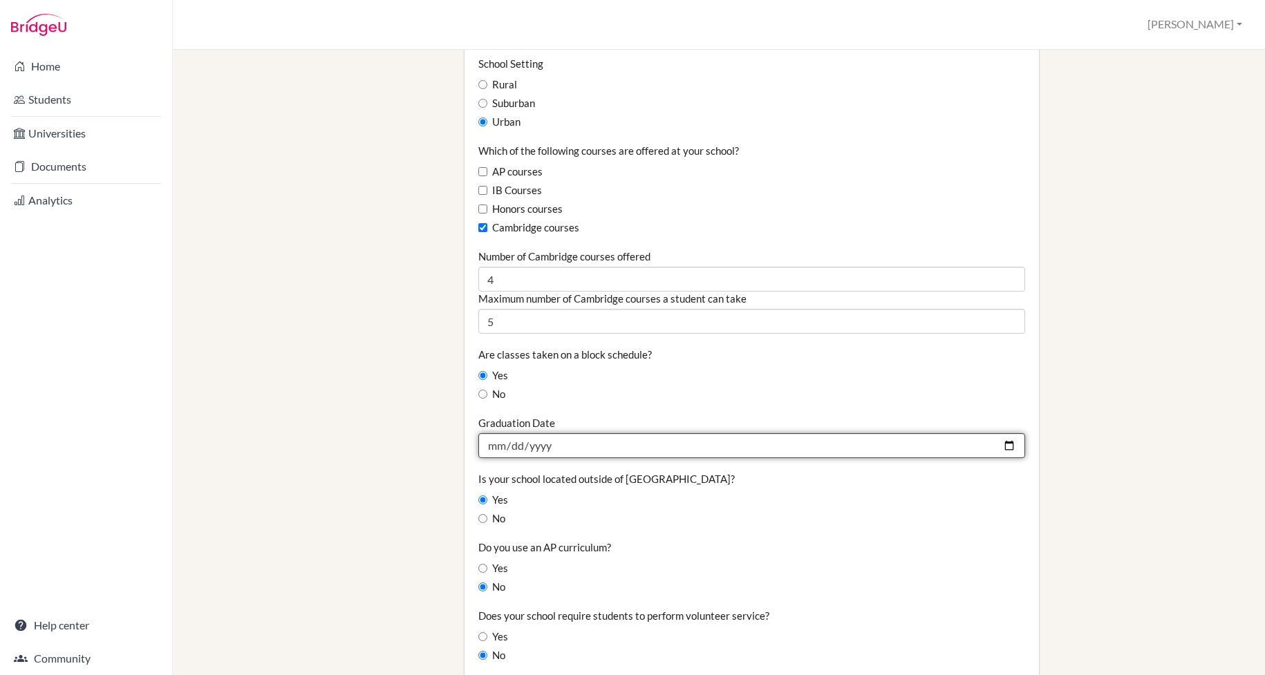
click at [532, 456] on input "2025-06-15" at bounding box center [751, 445] width 547 height 25
click at [605, 451] on input "2025-06-15" at bounding box center [751, 445] width 547 height 25
click at [1012, 444] on input "2025-06-15" at bounding box center [751, 445] width 547 height 25
type input "2026-06-12"
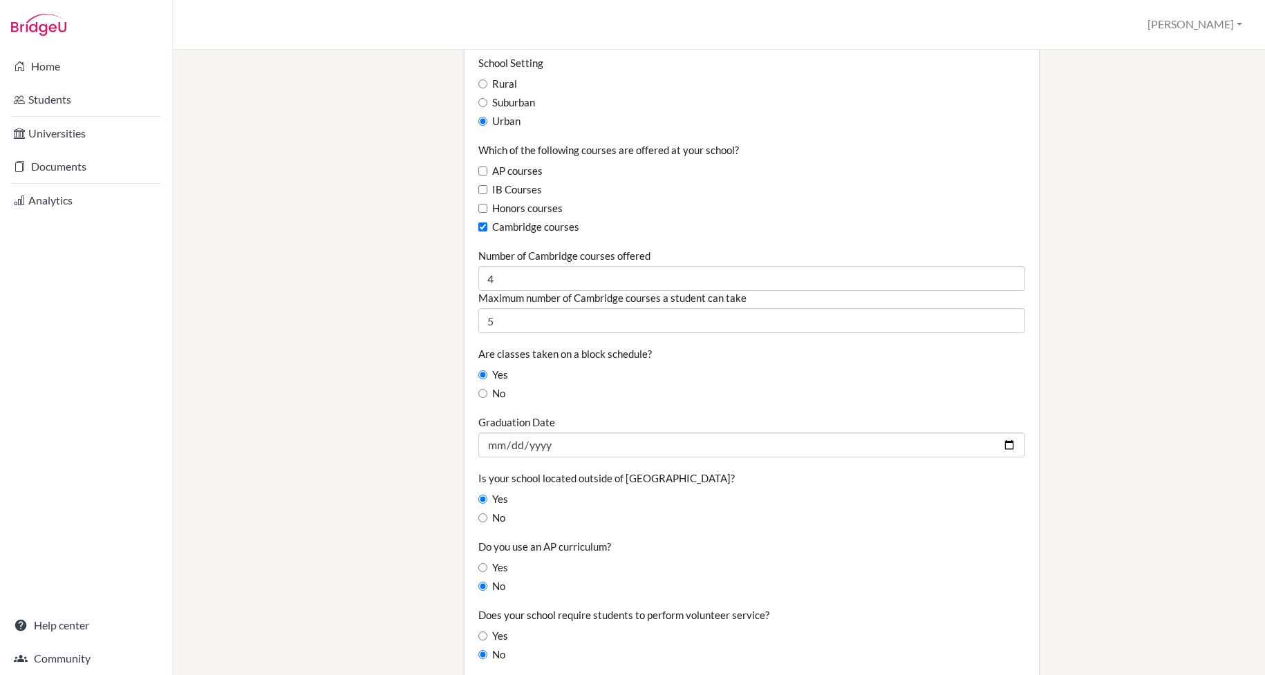
click at [621, 515] on div "No" at bounding box center [751, 518] width 547 height 15
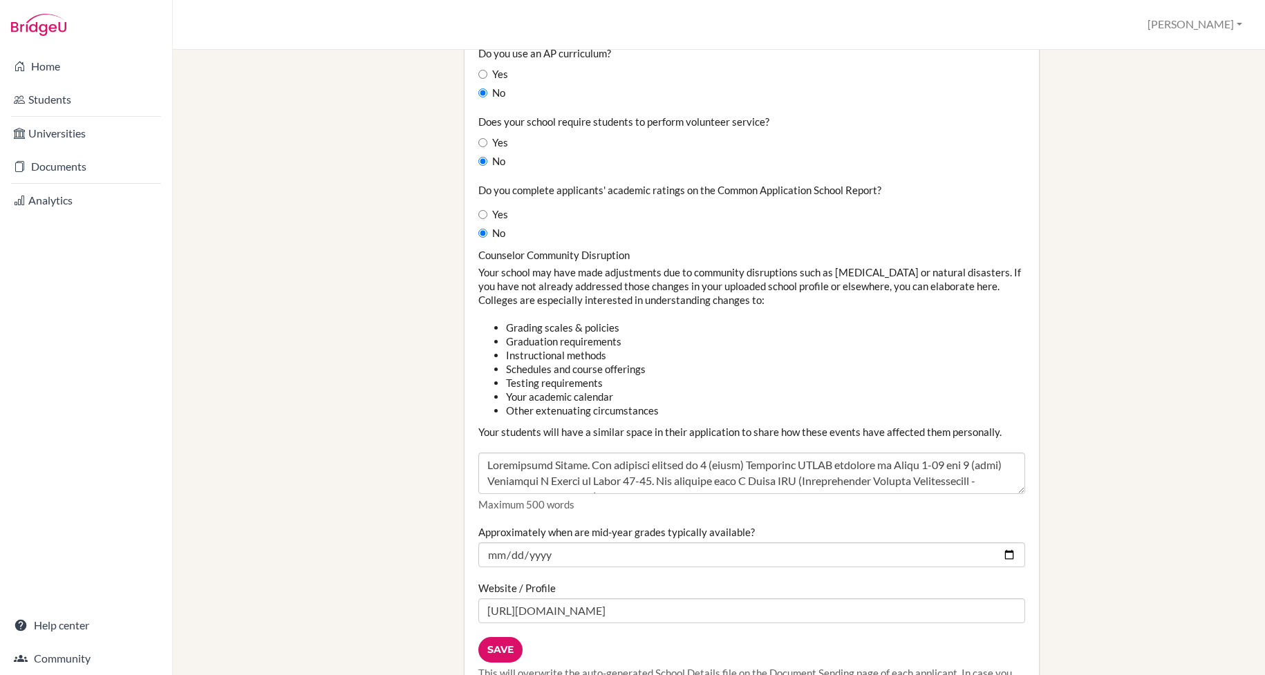
scroll to position [1296, 0]
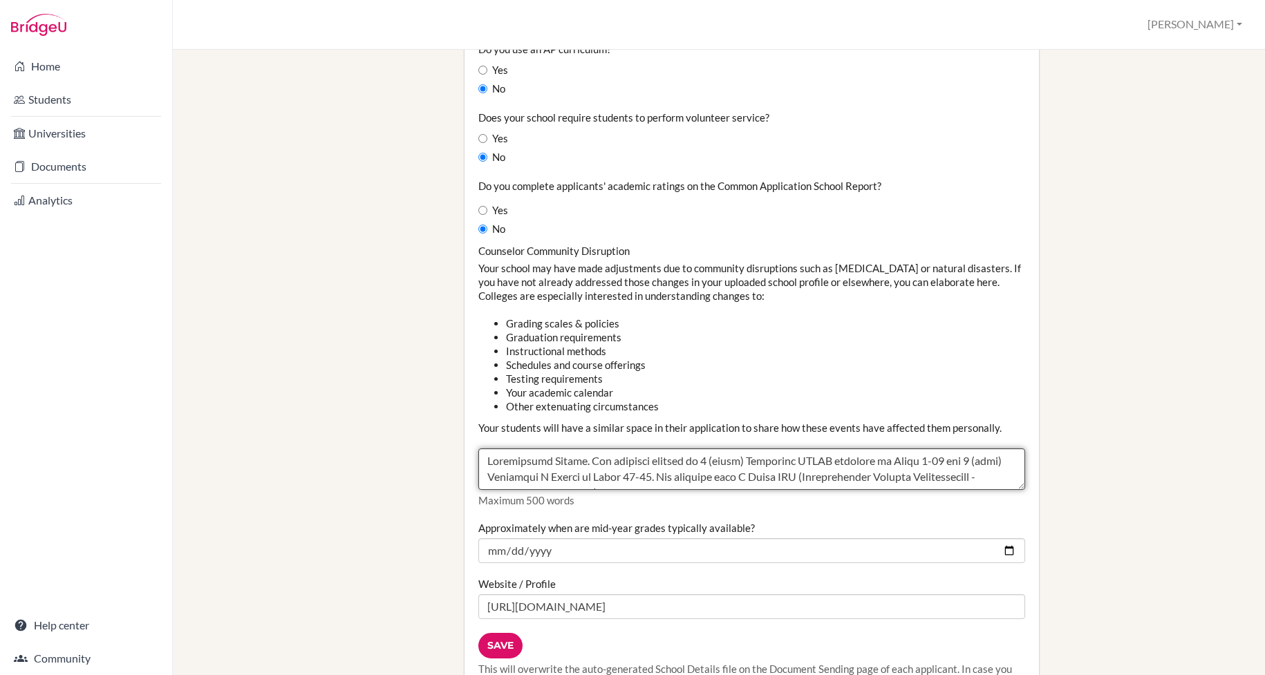
click at [796, 471] on textarea "Counselor Community Disruption" at bounding box center [751, 469] width 547 height 41
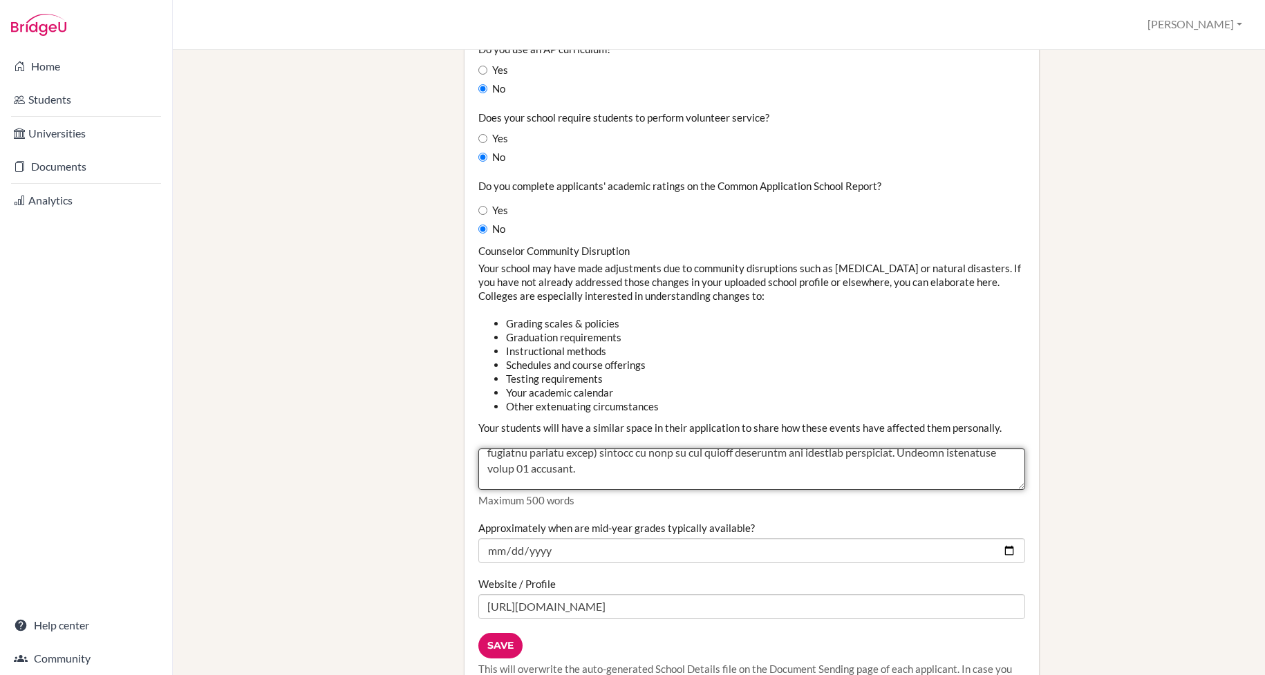
scroll to position [35, 0]
click at [522, 477] on textarea "Counselor Community Disruption" at bounding box center [751, 469] width 547 height 41
type textarea "Springfield School. Our standard pattern is 7 (seven) Cambridge IGCSE subjects …"
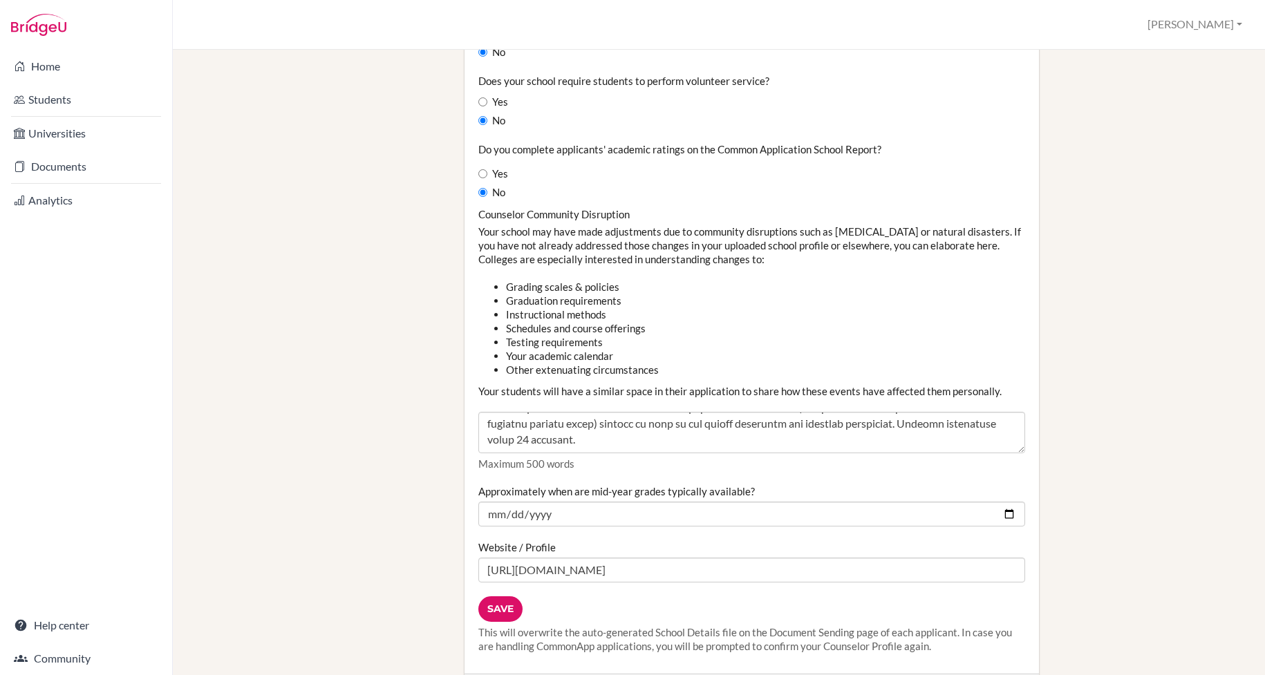
scroll to position [1334, 0]
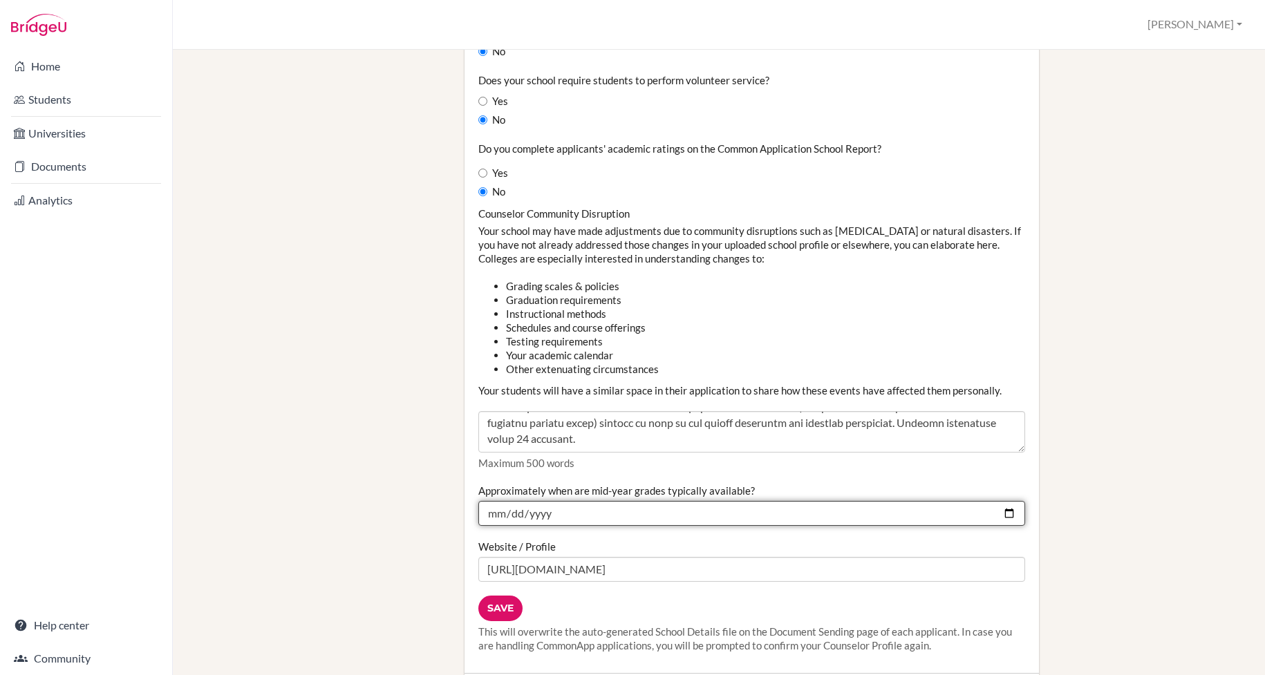
click at [534, 518] on input "2024-12-15" at bounding box center [751, 513] width 547 height 25
click at [1012, 513] on input "2024-12-15" at bounding box center [751, 513] width 547 height 25
type input "2025-12-12"
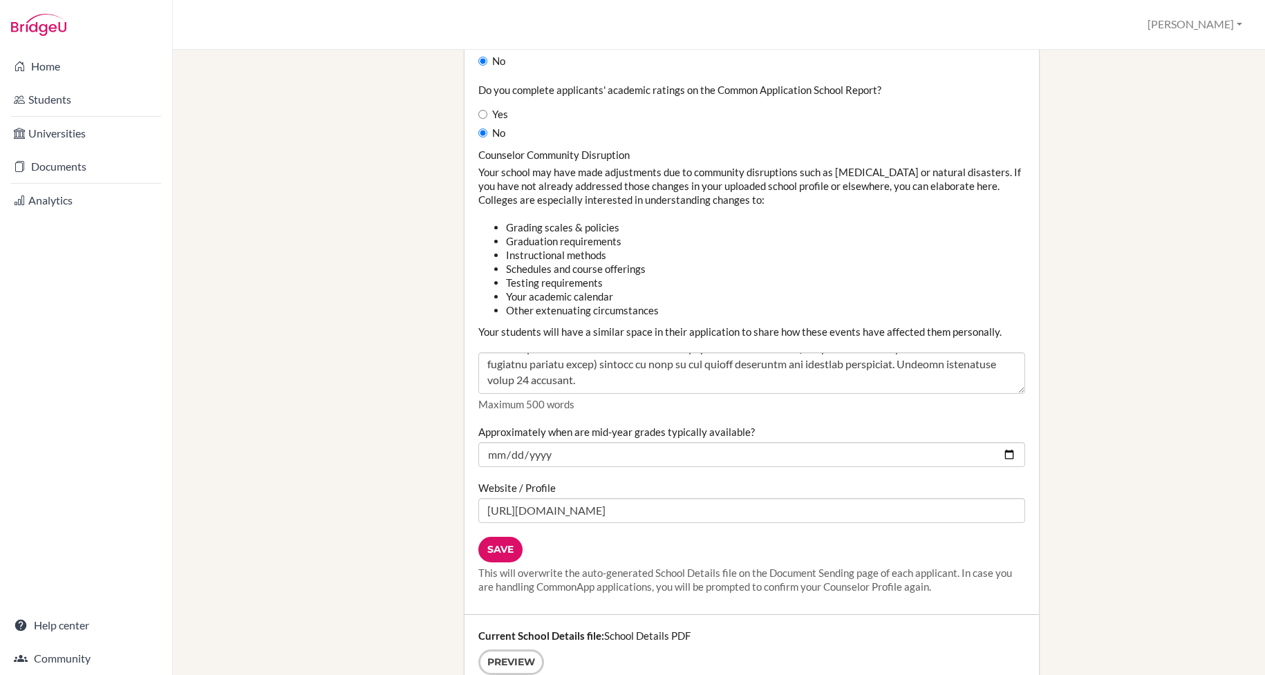
scroll to position [1482, 0]
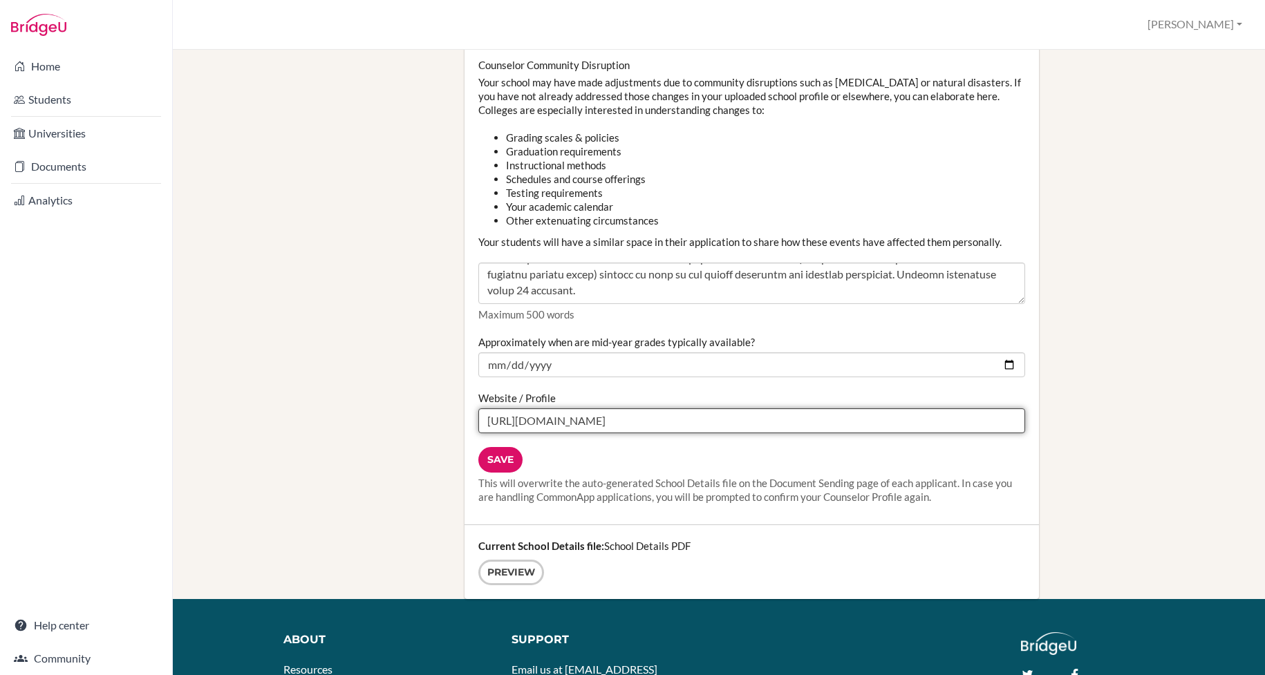
click at [576, 418] on input "https://drive.google.com/file/d/17c68gesm-DtBr2oOfOMYiKQX6KjnNRrx/view?usp=shar…" at bounding box center [751, 420] width 547 height 25
paste input "wn5LxHBcKiTW7-tRYsl8d97q3HAEHP1e"
type input "https://drive.google.com/file/d/1wn5LxHBcKiTW7-tRYsl8d97q3HAEHP1e/view?usp=shar…"
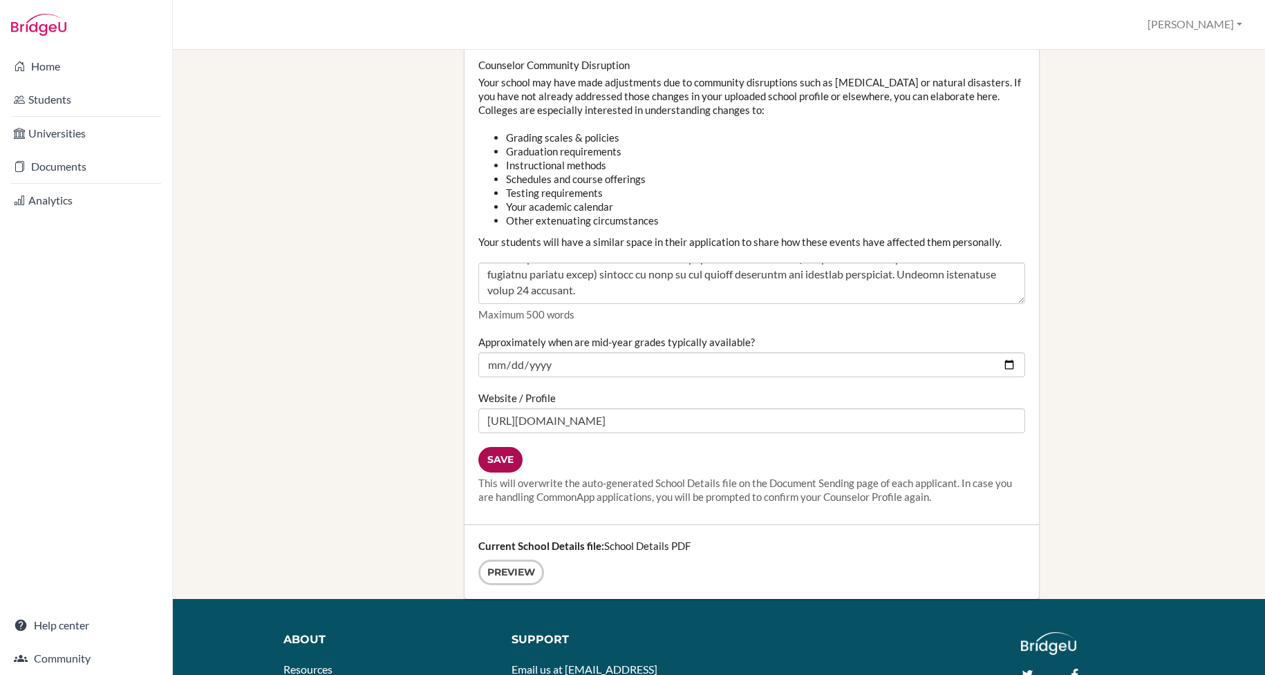
click at [507, 464] on input "Save" at bounding box center [500, 460] width 44 height 26
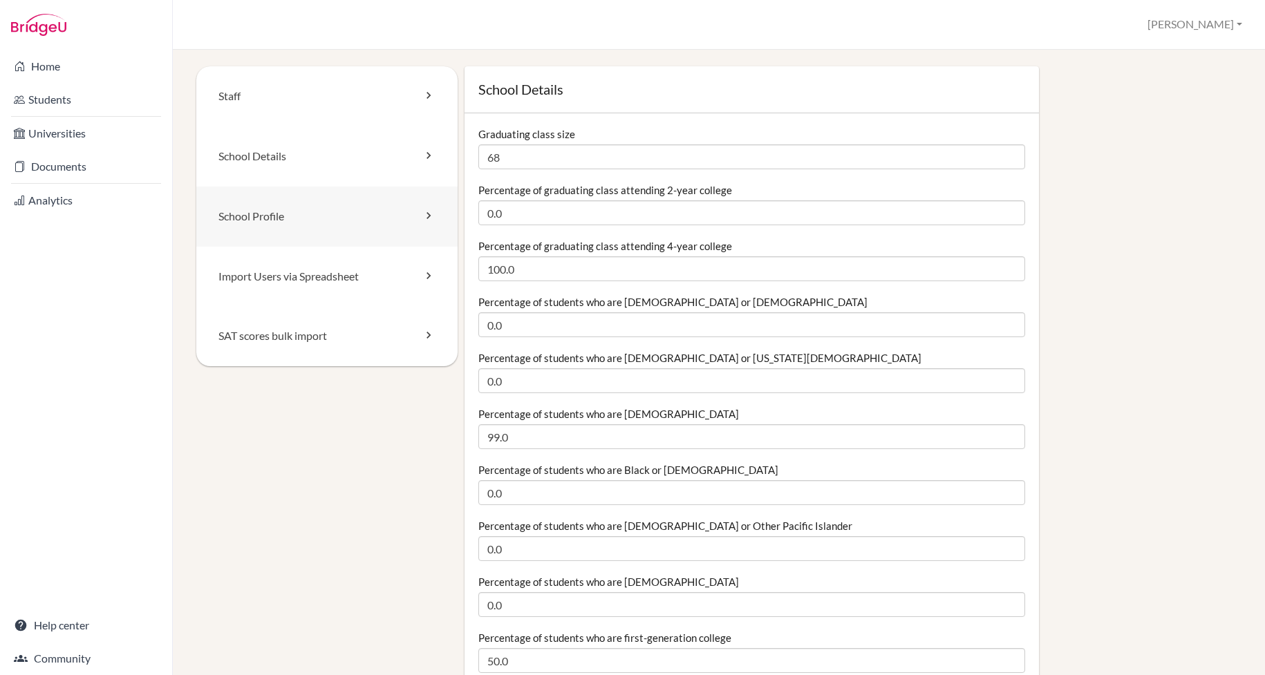
click at [346, 223] on link "School Profile" at bounding box center [326, 217] width 261 height 60
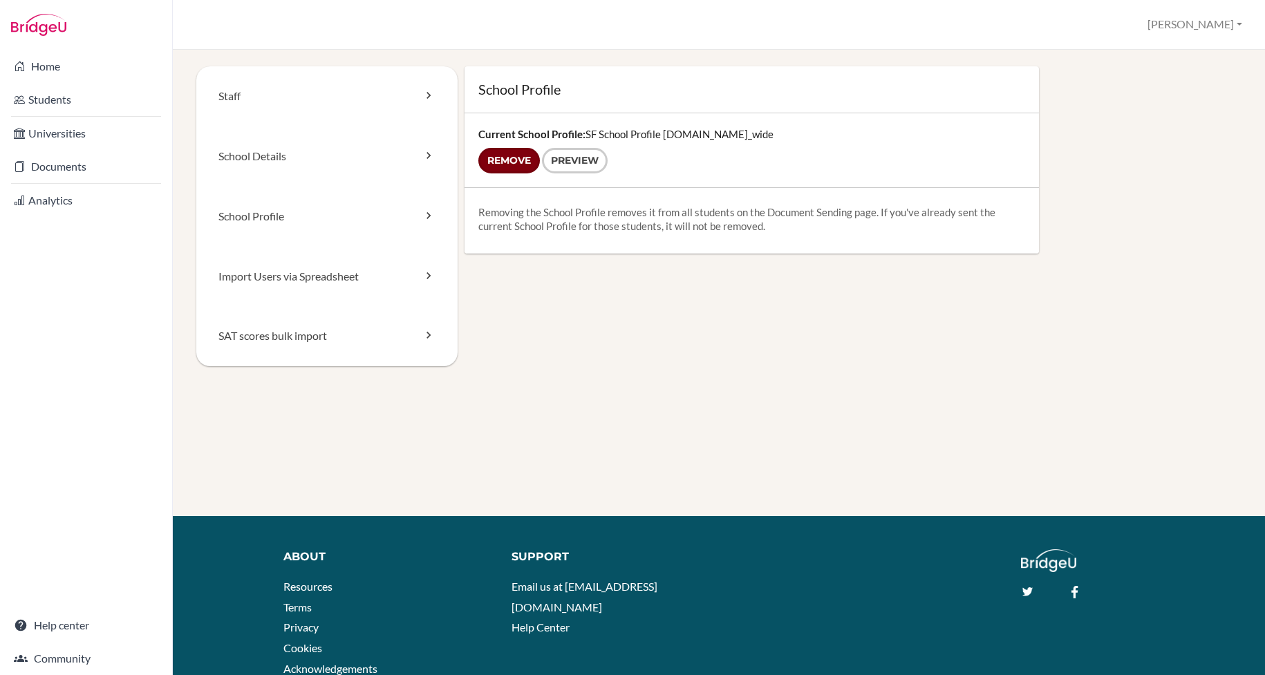
click at [511, 165] on input "Remove" at bounding box center [509, 161] width 62 height 26
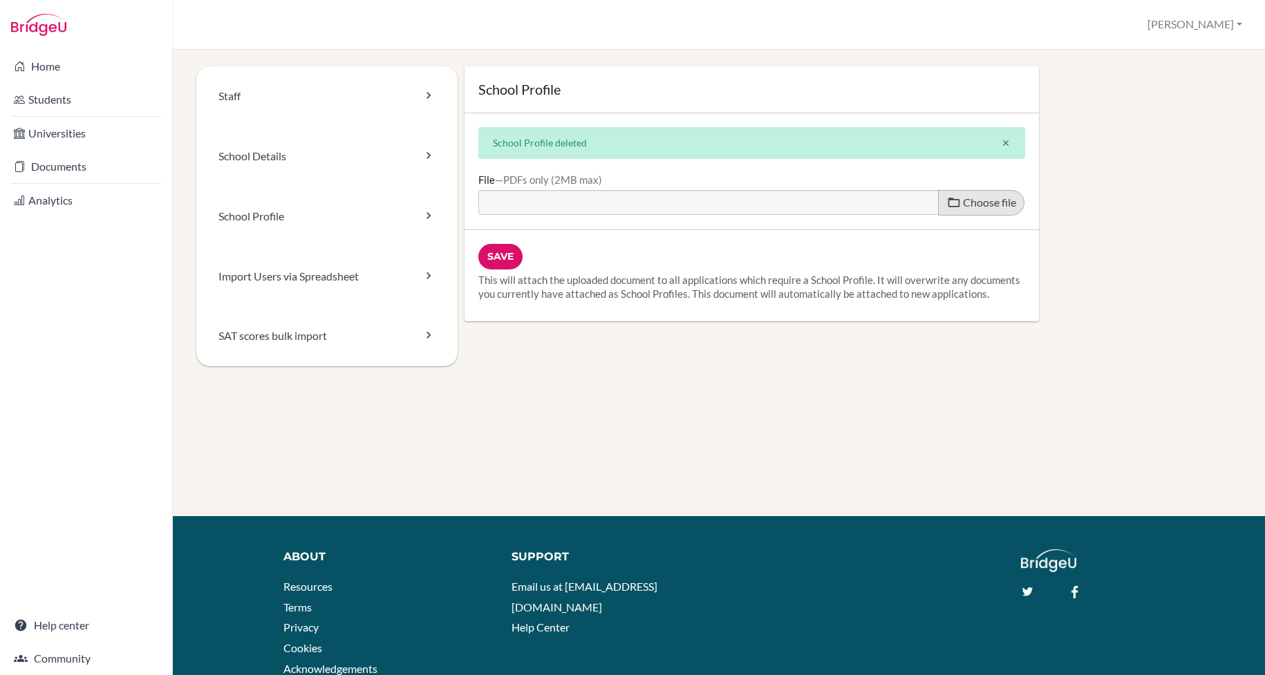
click at [977, 206] on span "Choose file" at bounding box center [989, 202] width 53 height 13
click at [690, 206] on input "Choose file" at bounding box center [583, 198] width 211 height 16
type input "C:\fakepath\School Profile 2025.pdf"
type input "School Profile 2025.pdf"
click at [500, 257] on input "Save" at bounding box center [500, 257] width 44 height 26
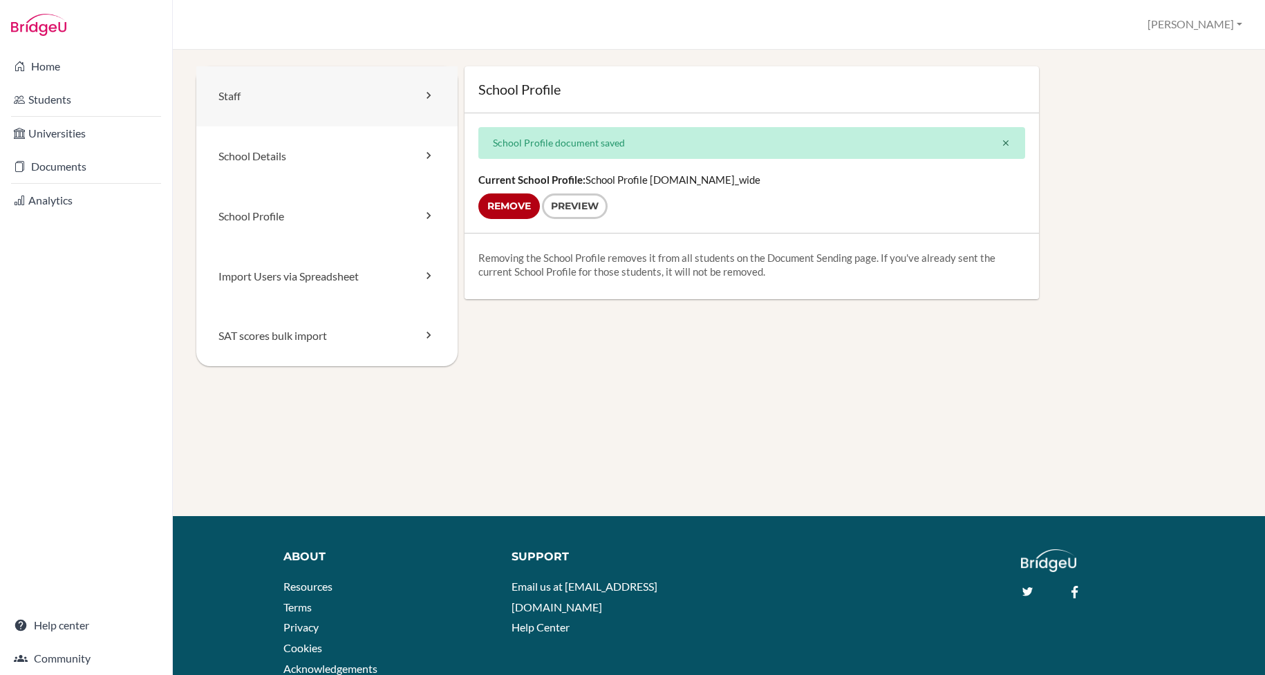
click at [296, 103] on link "Staff" at bounding box center [326, 96] width 261 height 60
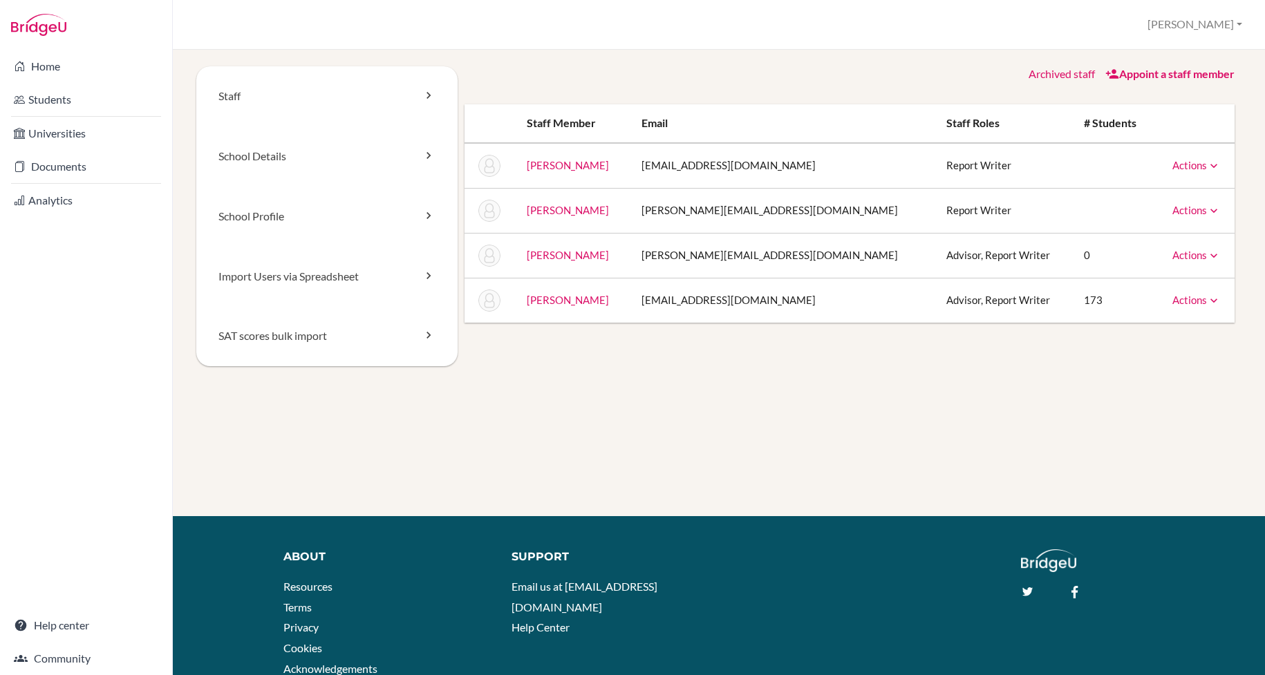
click at [1201, 258] on link "Actions" at bounding box center [1196, 255] width 48 height 12
click at [1167, 59] on div "Staff School Details School Profile Import Users via Spreadsheet SAT scores bul…" at bounding box center [719, 362] width 1092 height 625
click at [1218, 25] on button "[PERSON_NAME]" at bounding box center [1194, 25] width 107 height 26
drag, startPoint x: 1166, startPoint y: 23, endPoint x: 1155, endPoint y: 21, distance: 10.5
click at [1166, 23] on div "School Settings > Staff Hadi Profile School Settings Log out Your browser is no…" at bounding box center [719, 25] width 1092 height 50
